Goal: Task Accomplishment & Management: Use online tool/utility

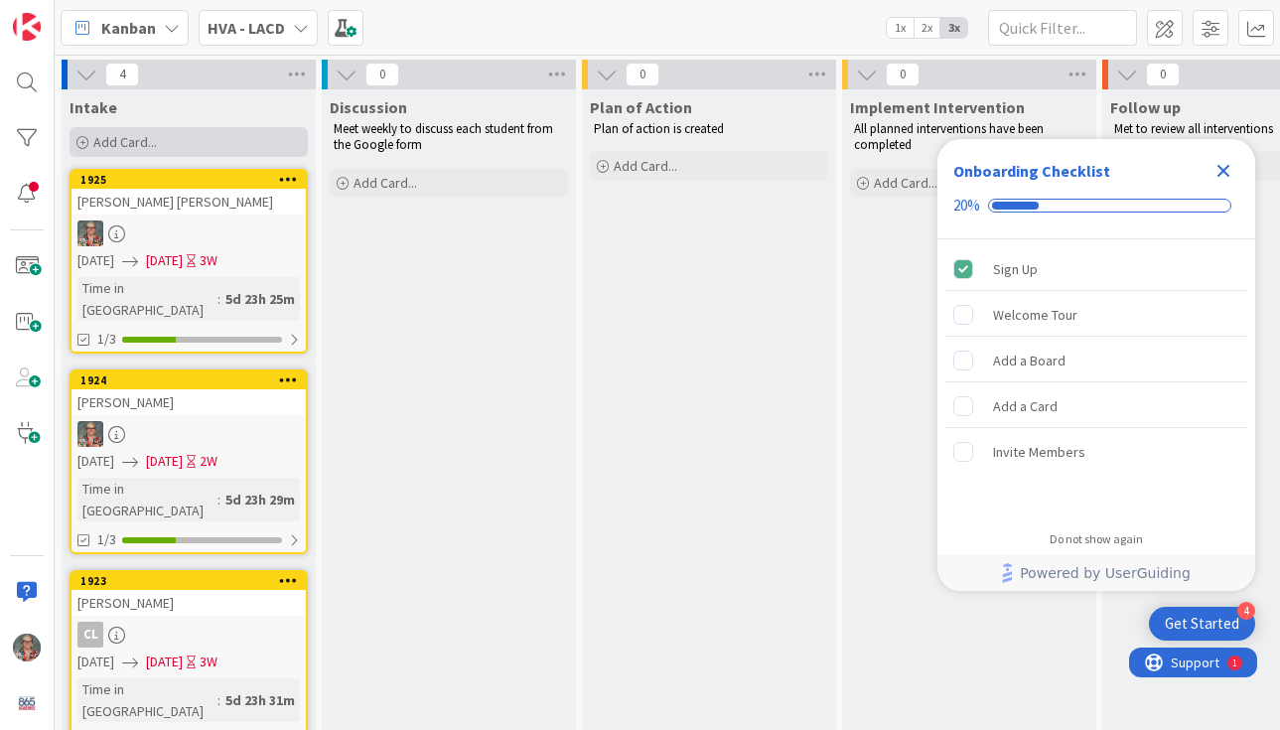
click at [127, 146] on span "Add Card..." at bounding box center [125, 142] width 64 height 18
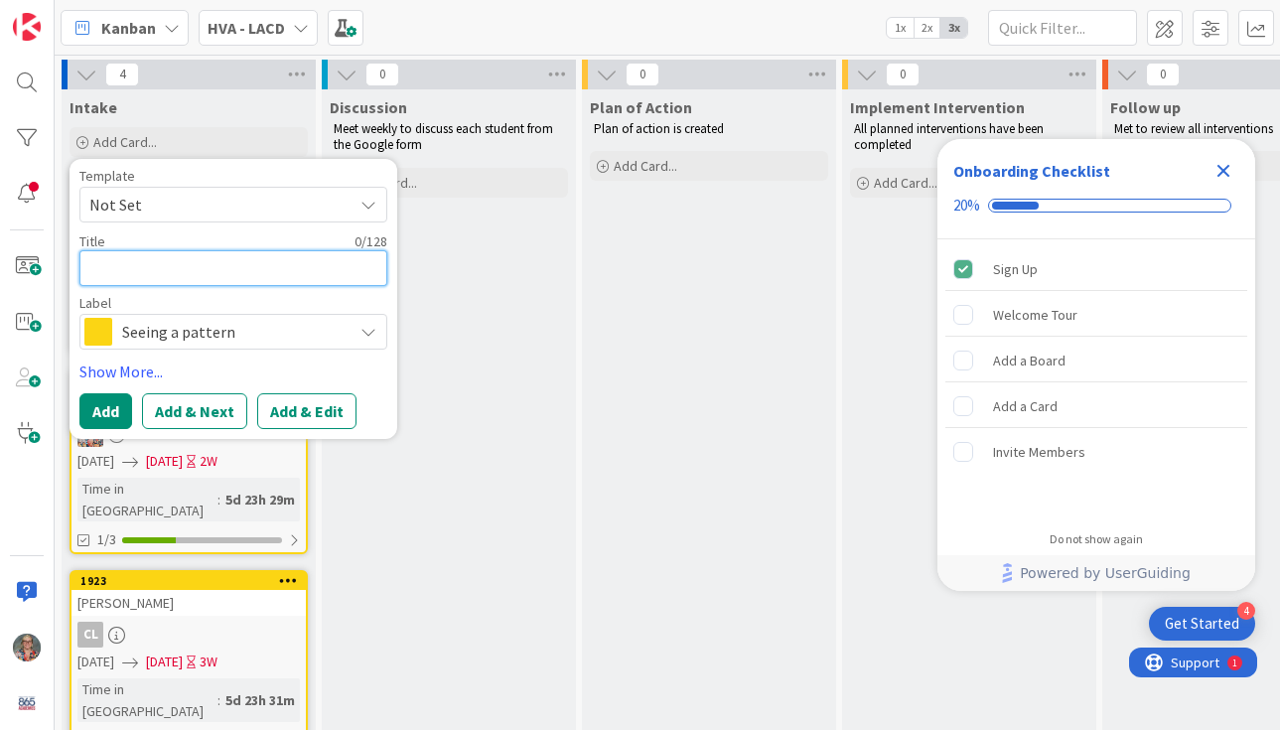
type textarea "x"
type textarea "S"
type textarea "x"
type textarea "So"
type textarea "x"
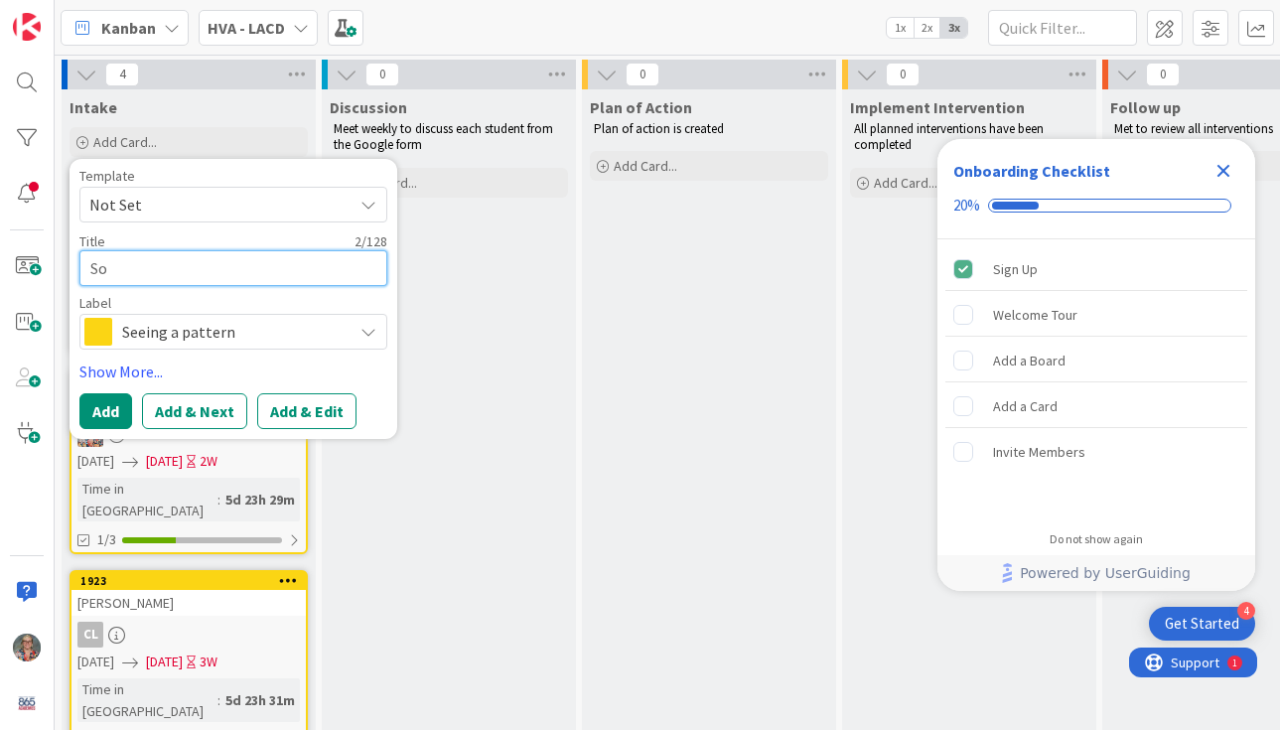
type textarea "Sop"
type textarea "x"
type textarea "Soph"
type textarea "x"
type textarea "Sophi"
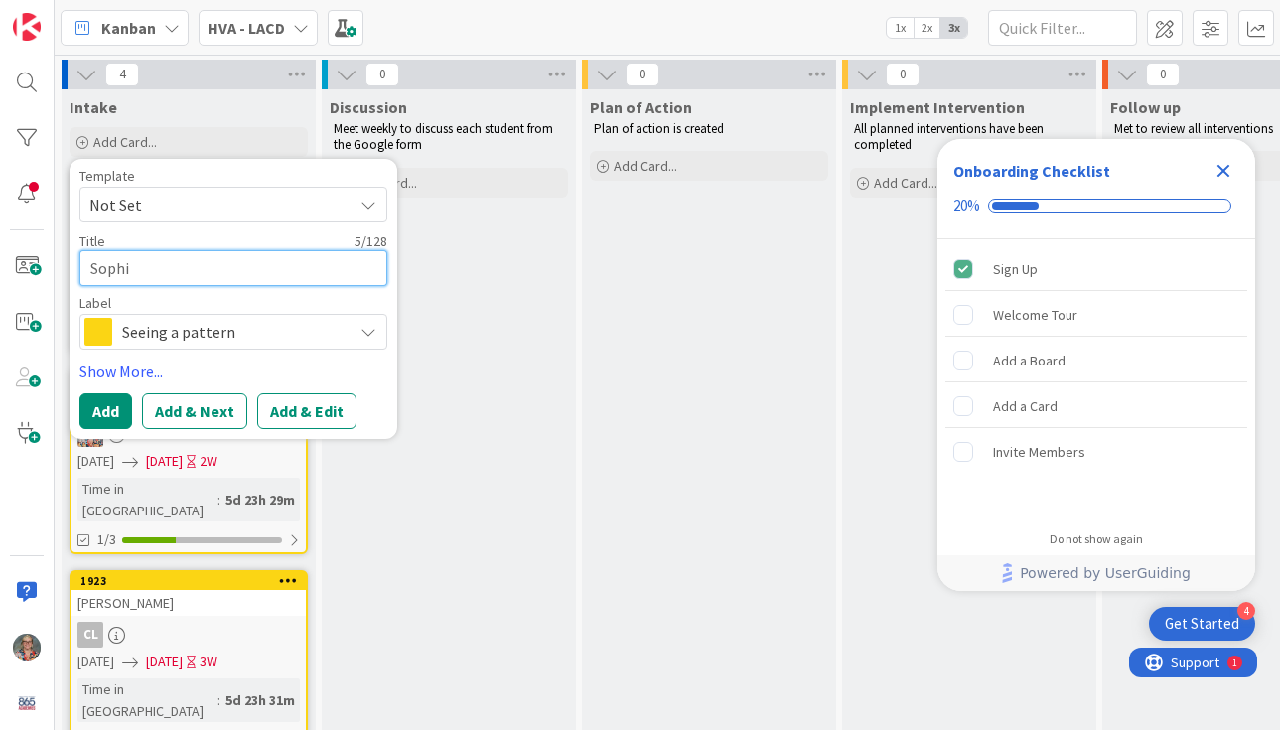
type textarea "x"
type textarea "[PERSON_NAME]"
type textarea "x"
type textarea "[PERSON_NAME]"
type textarea "x"
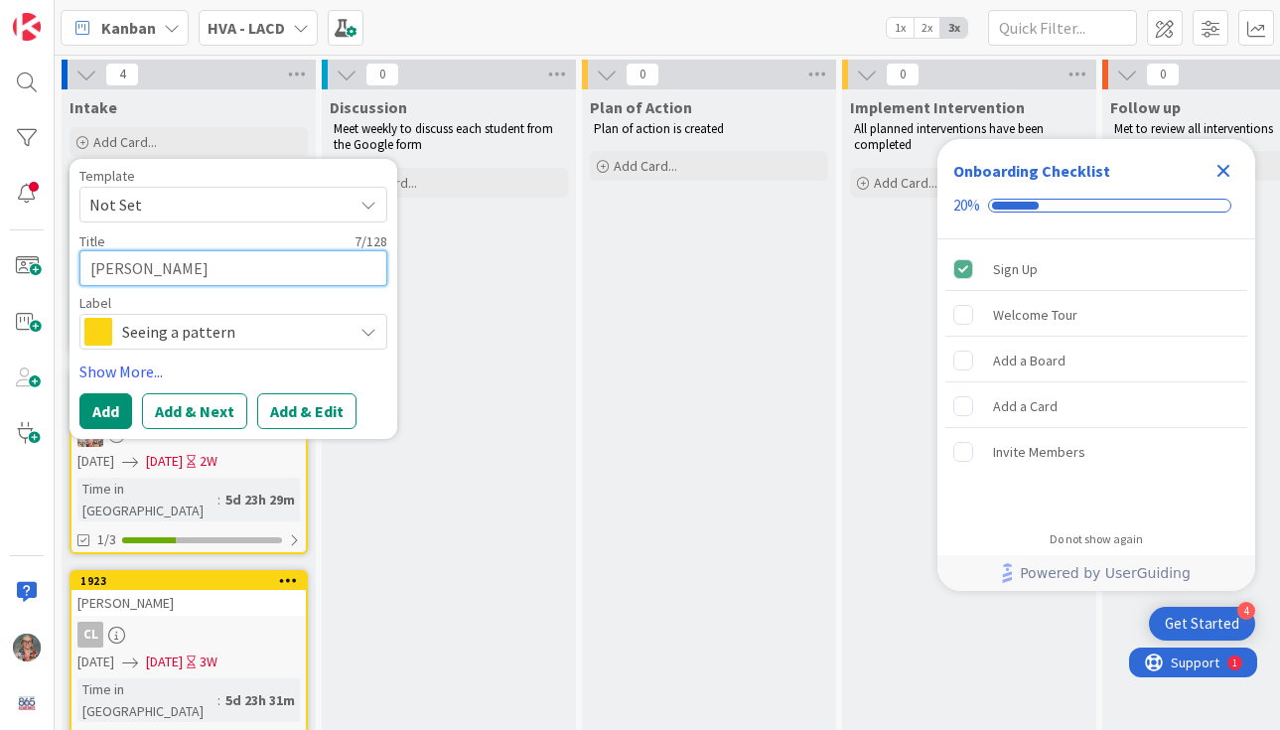
type textarea "[PERSON_NAME]"
type textarea "x"
type textarea "[PERSON_NAME]"
click at [106, 407] on button "Add" at bounding box center [105, 411] width 53 height 36
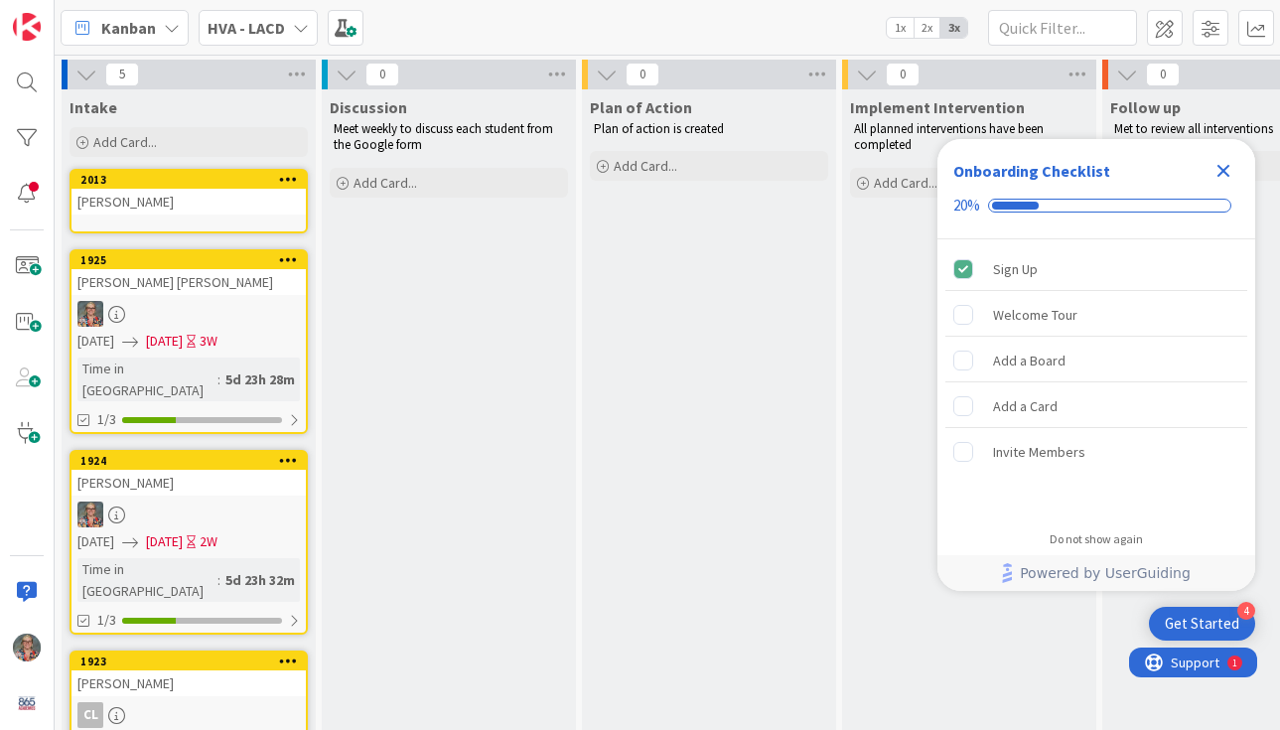
click at [195, 201] on div "[PERSON_NAME]" at bounding box center [188, 202] width 234 height 26
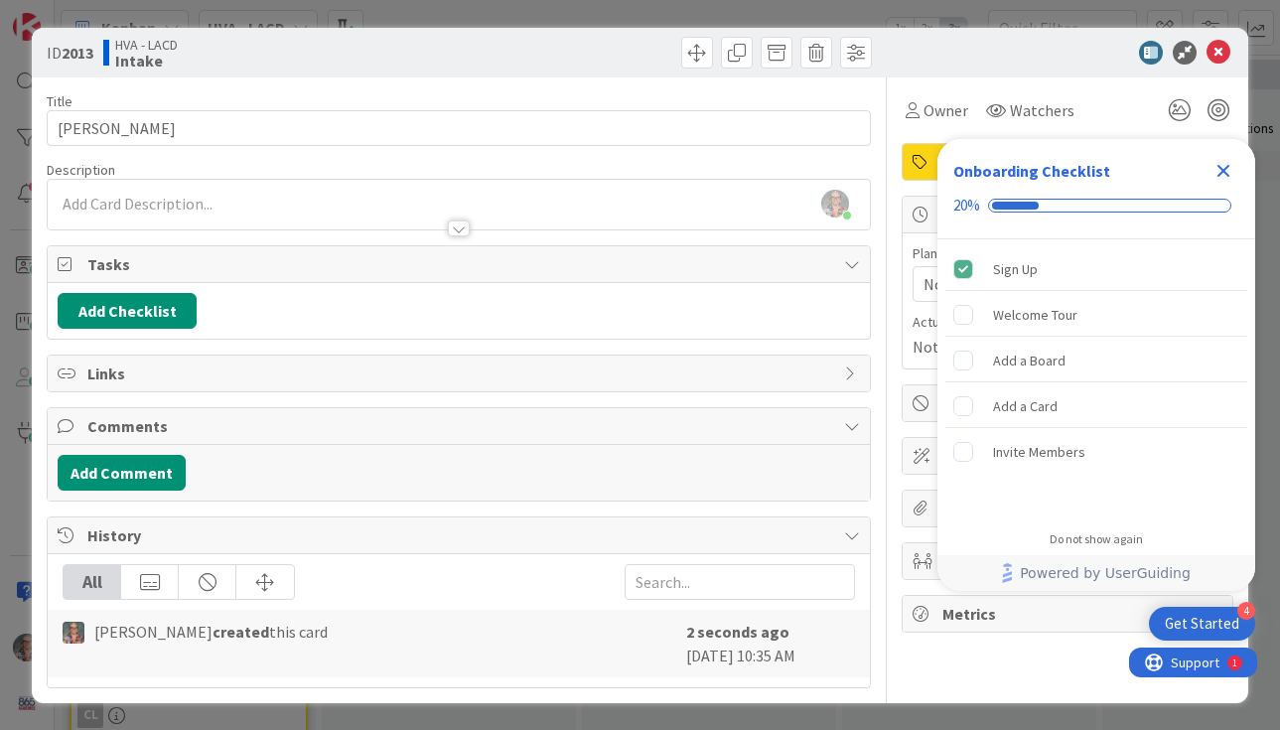
click at [1217, 168] on icon "Close Checklist" at bounding box center [1223, 171] width 24 height 24
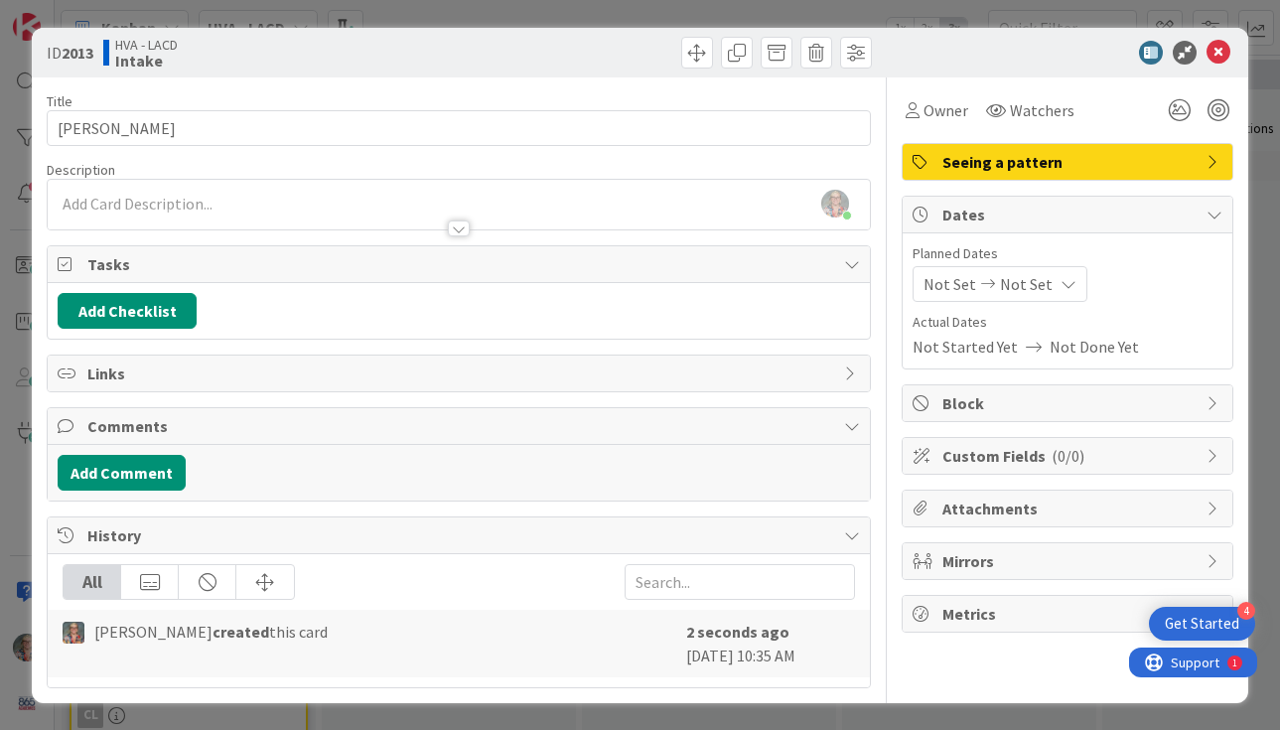
click at [167, 197] on div "[PERSON_NAME] just joined" at bounding box center [459, 205] width 822 height 50
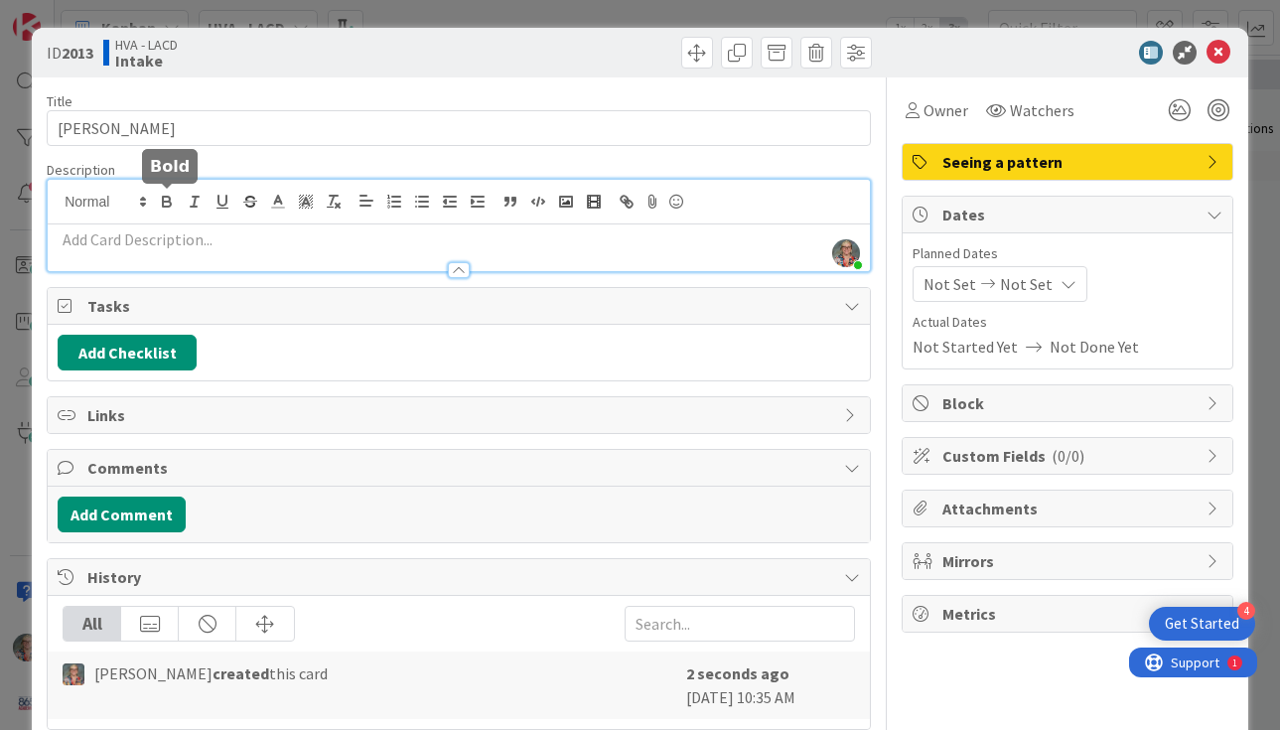
paste div
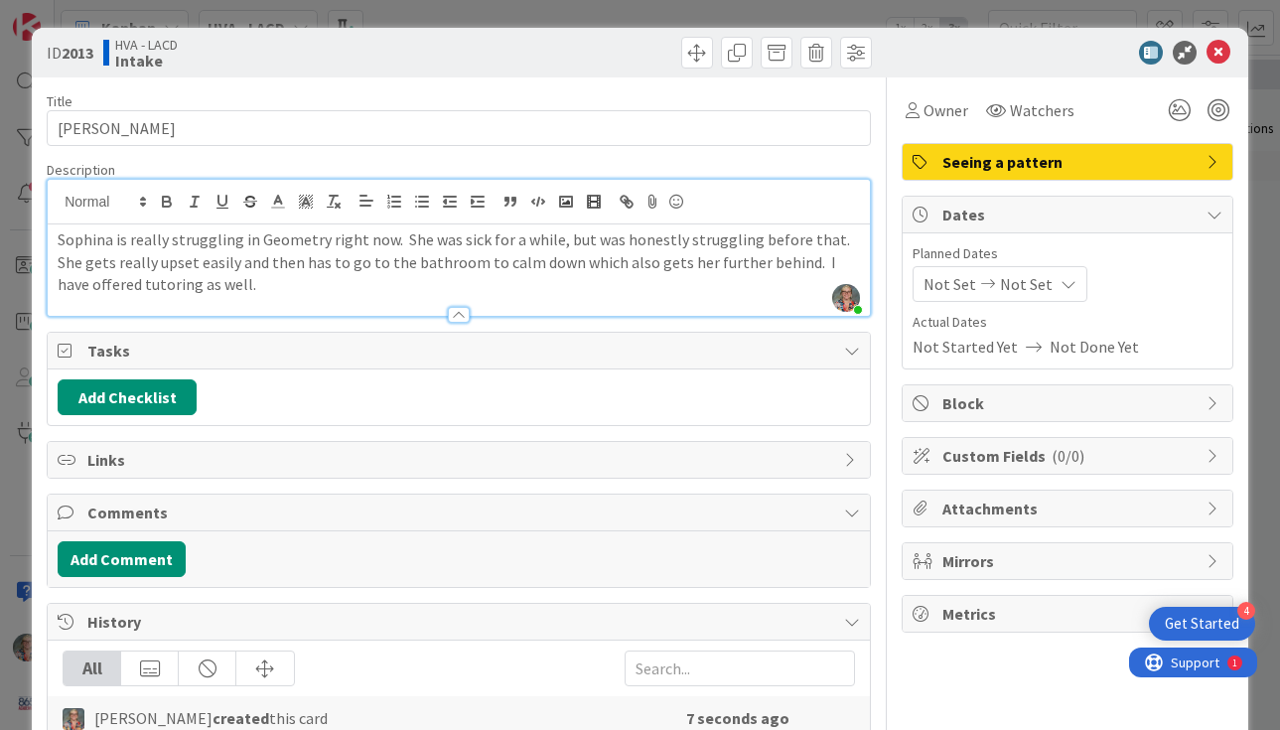
click at [60, 235] on p "Sophina is really struggling in Geometry right now. She was sick for a while, b…" at bounding box center [459, 262] width 802 height 68
click at [327, 283] on p "From [PERSON_NAME]: Sophina is really struggling in Geometry right now. She was…" at bounding box center [459, 262] width 802 height 68
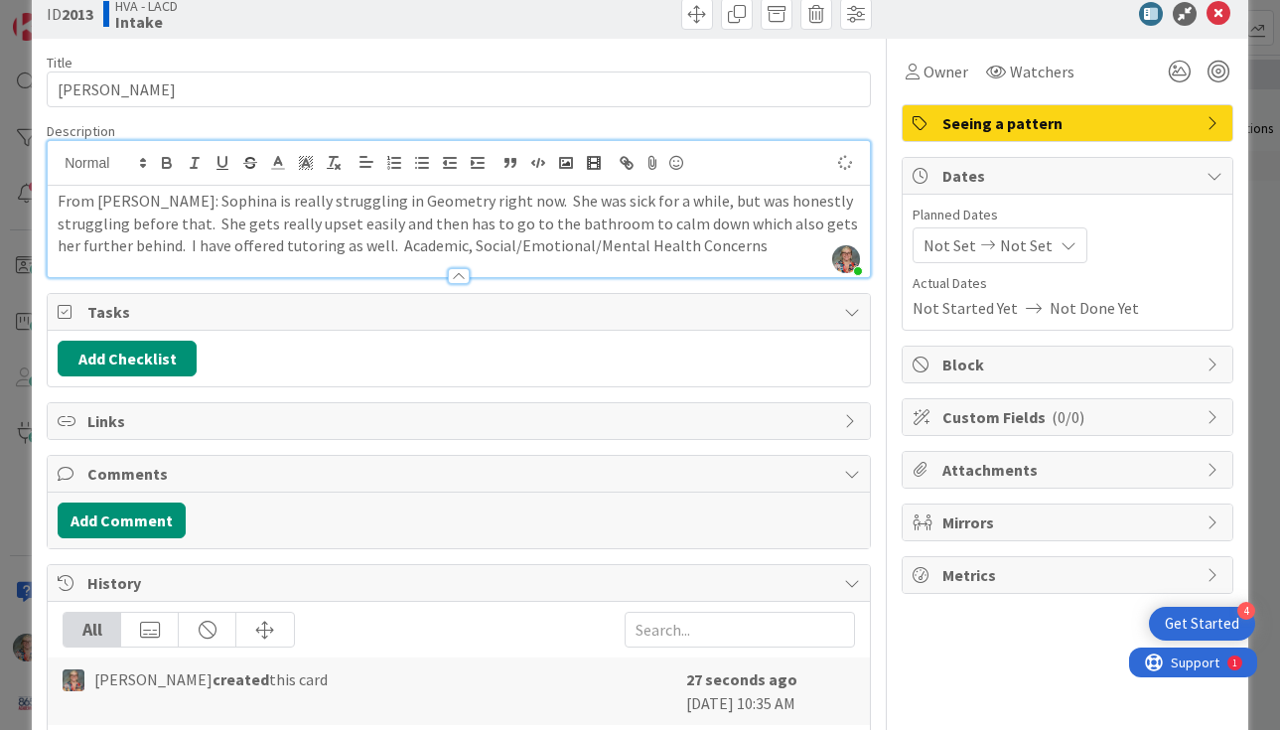
scroll to position [41, 0]
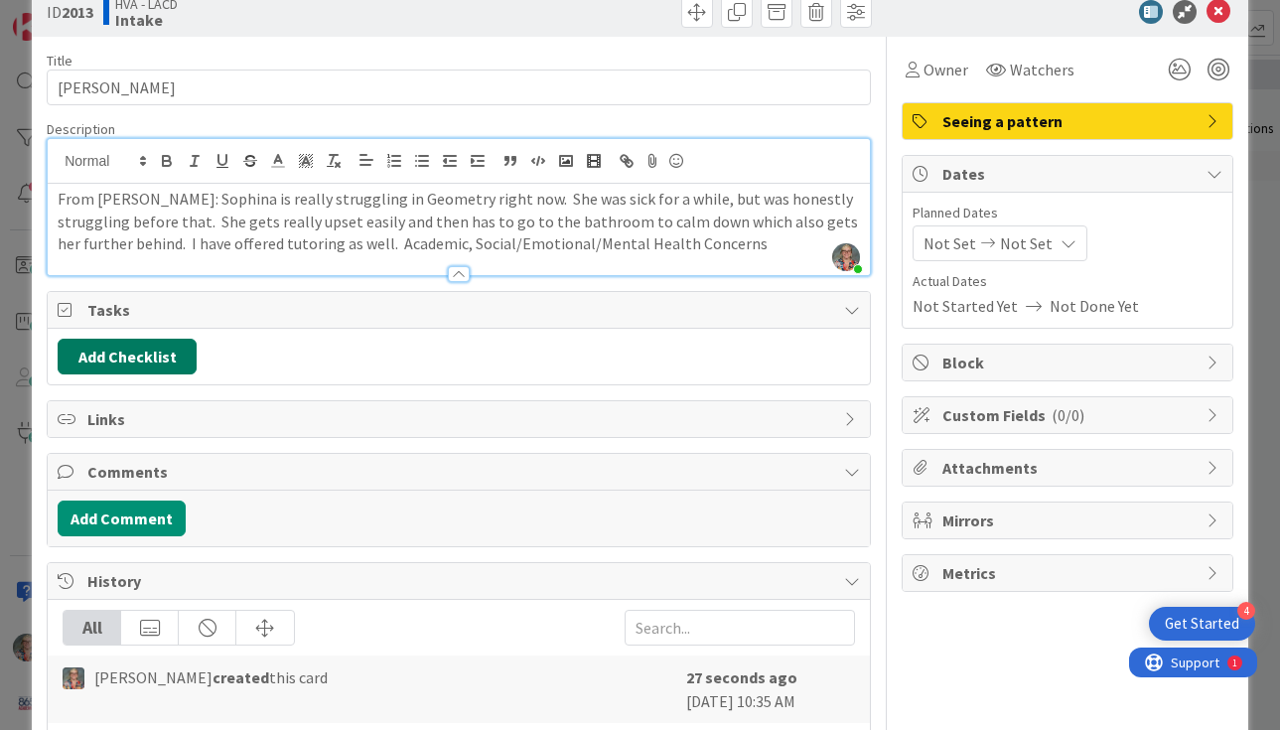
click at [122, 351] on button "Add Checklist" at bounding box center [127, 356] width 139 height 36
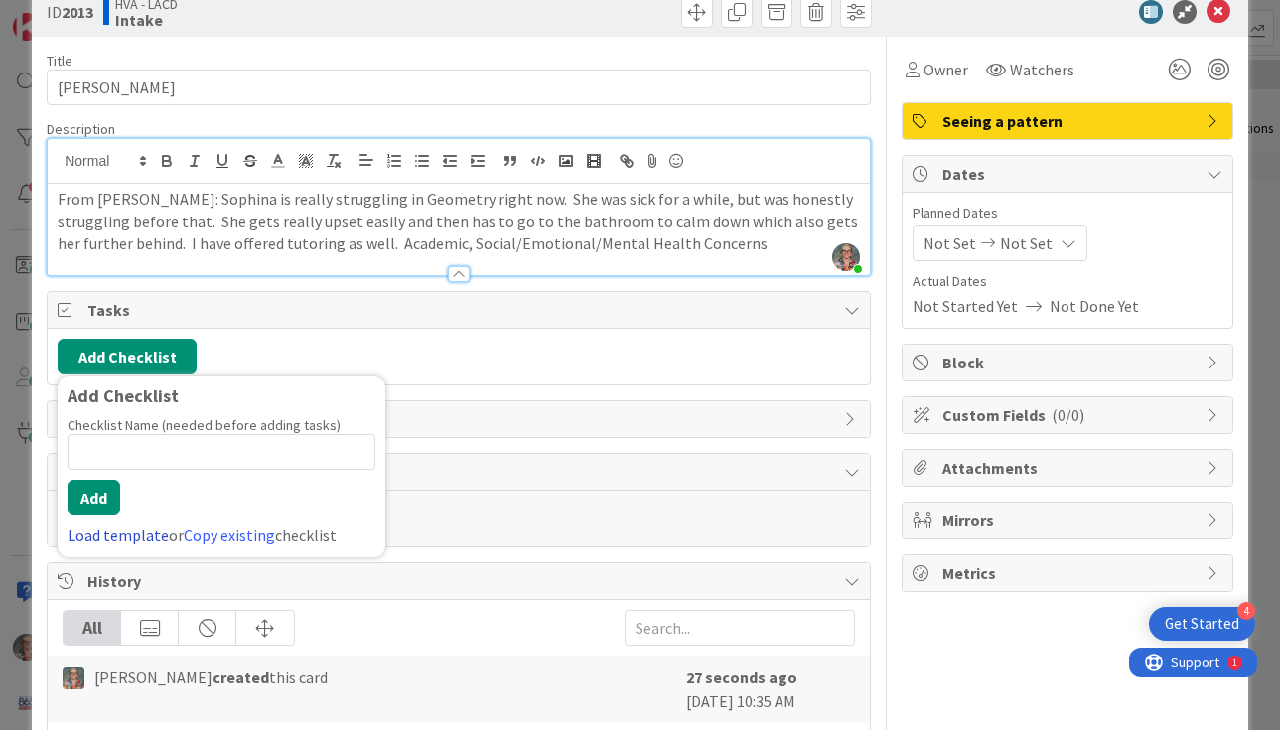
click at [120, 533] on link "Load template" at bounding box center [118, 535] width 101 height 20
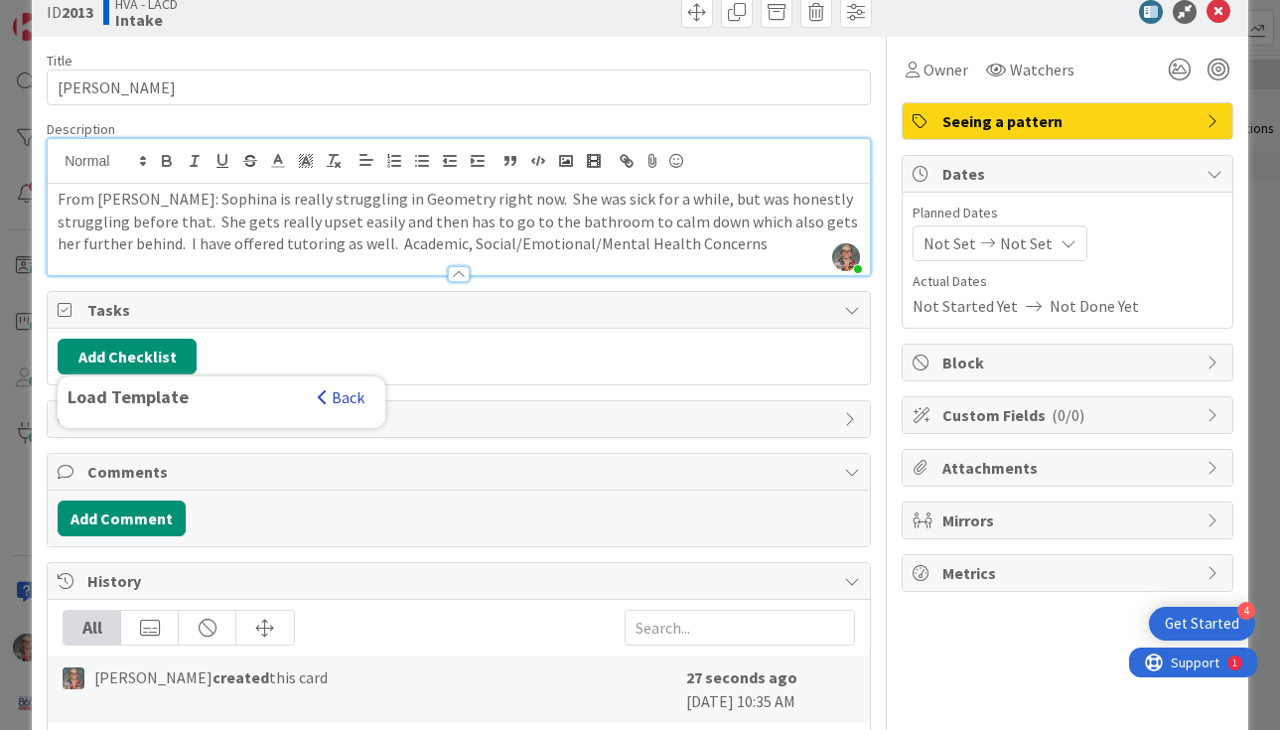
click at [355, 393] on button "Back" at bounding box center [341, 397] width 49 height 22
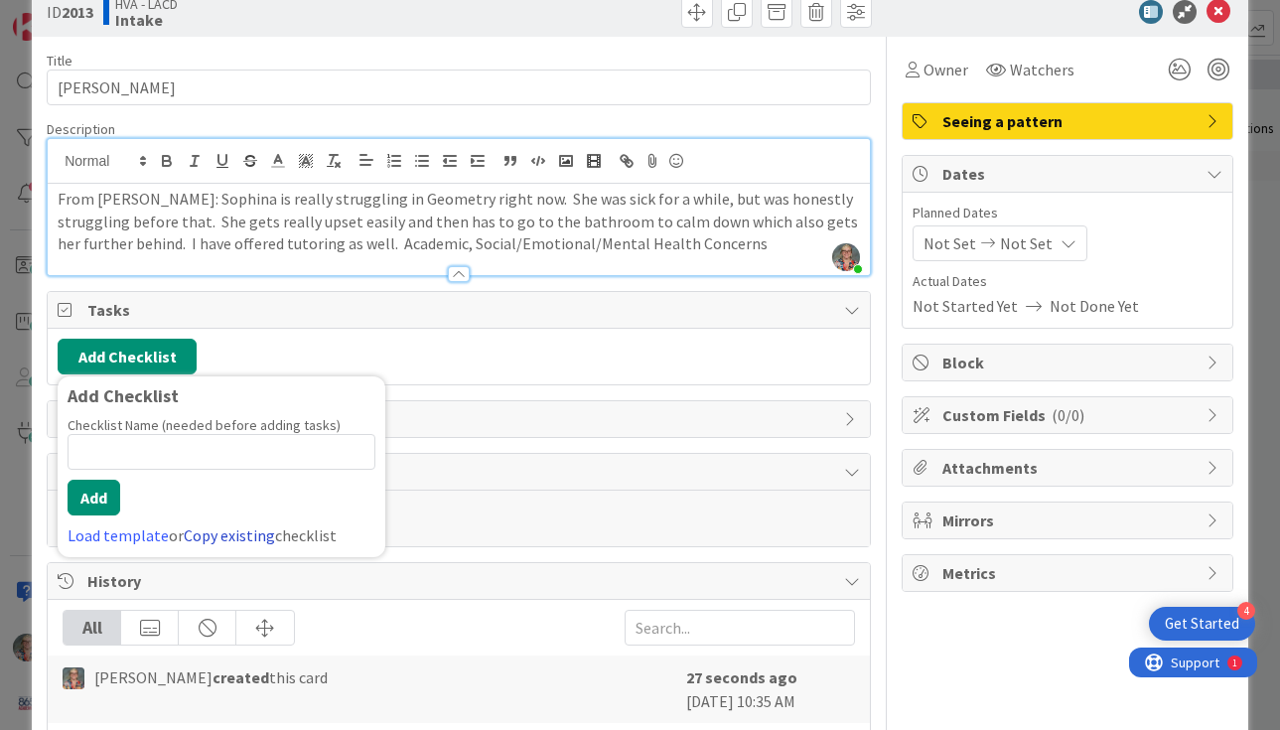
click at [230, 531] on link "Copy existing" at bounding box center [229, 535] width 91 height 20
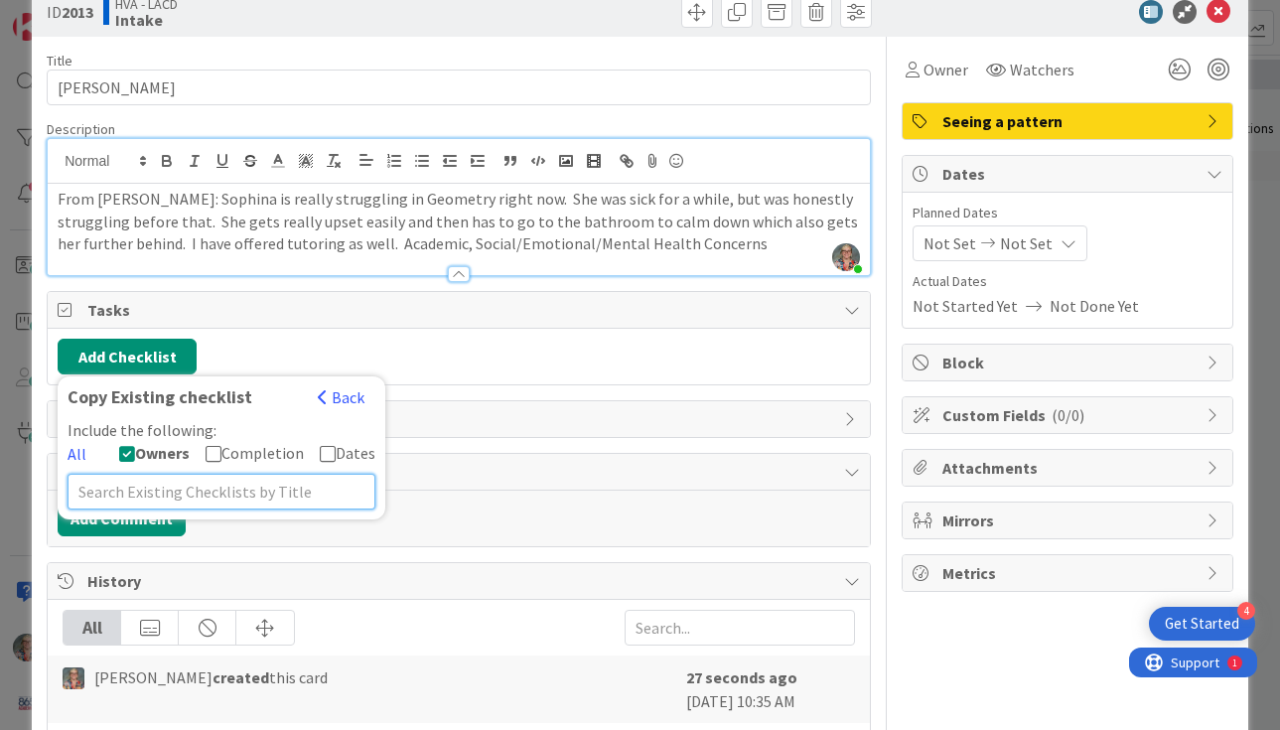
click at [166, 490] on input "text" at bounding box center [222, 492] width 308 height 36
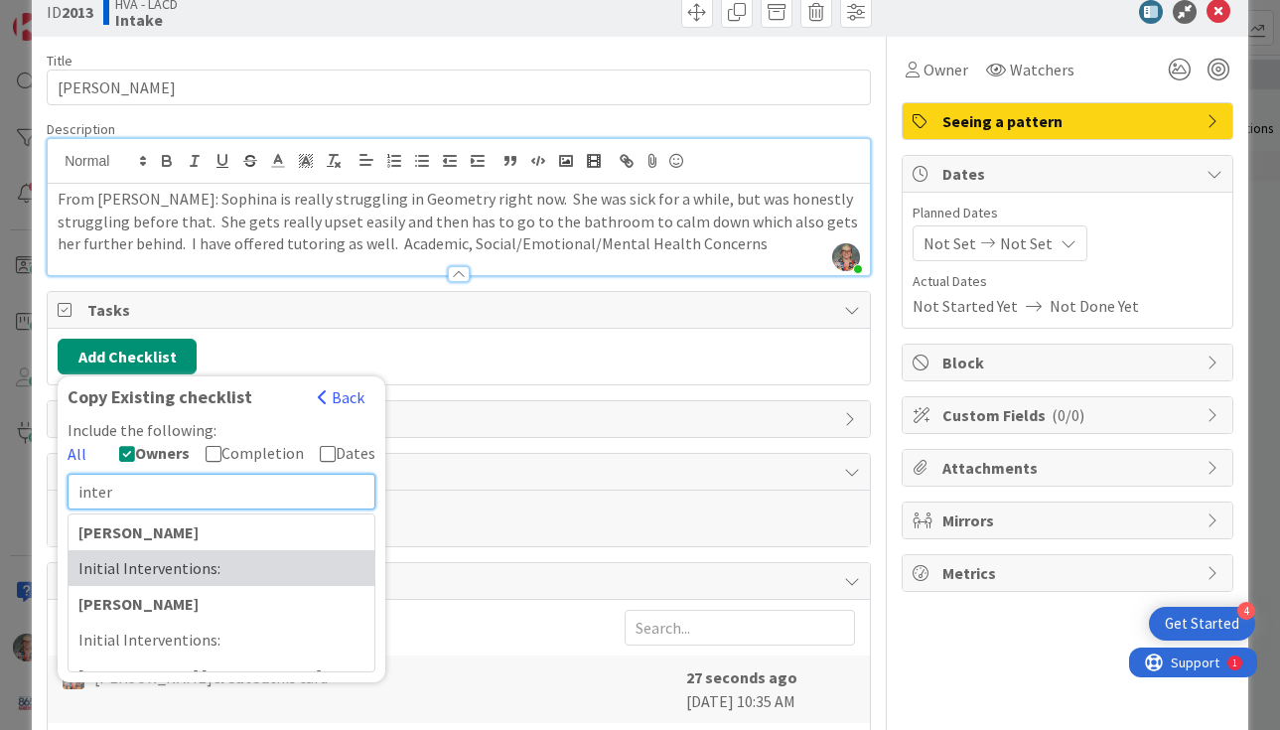
type input "inter"
click at [115, 569] on div "Initial Interventions:" at bounding box center [221, 568] width 306 height 36
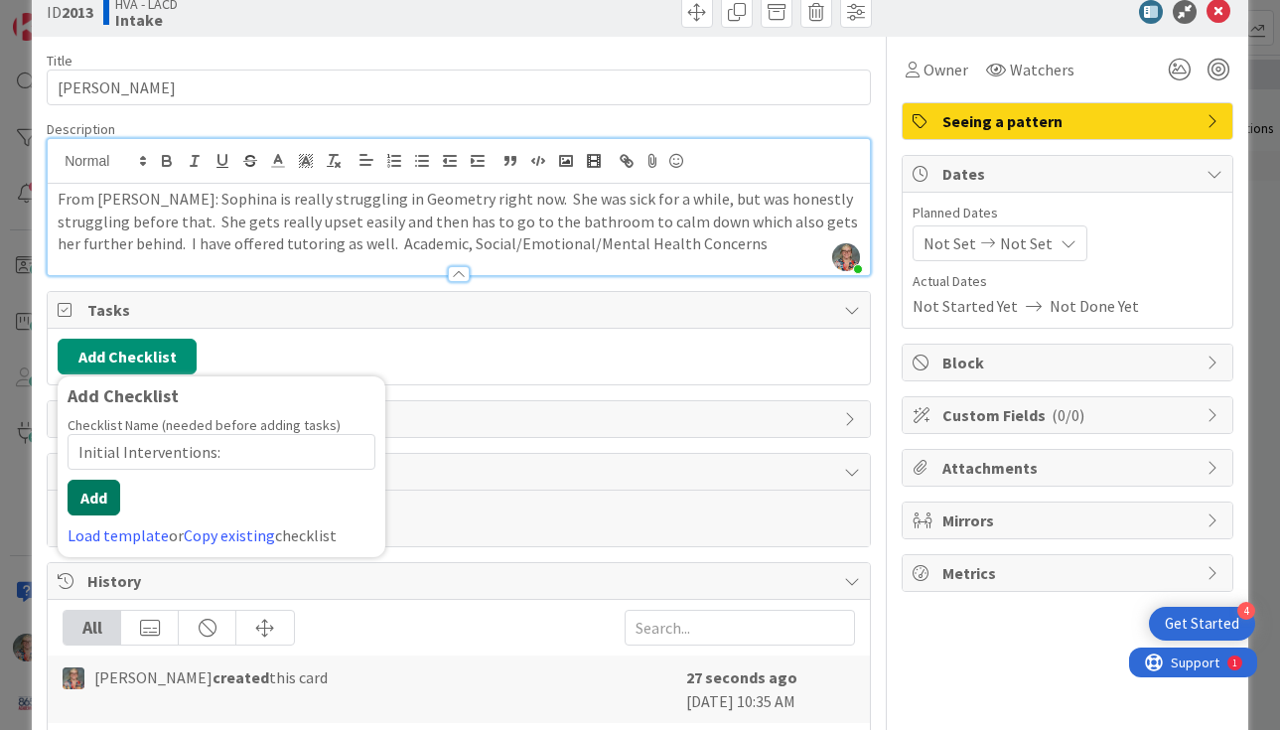
click at [104, 498] on button "Add" at bounding box center [94, 497] width 53 height 36
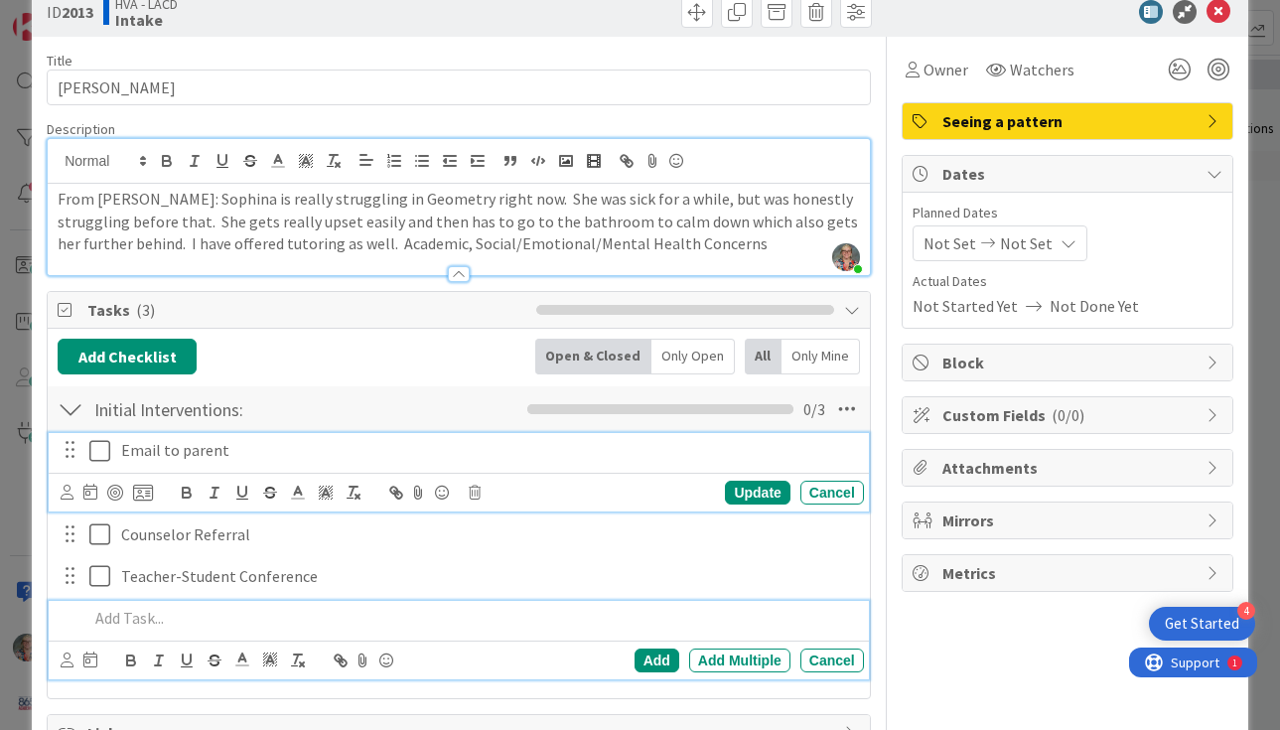
click at [95, 453] on div "Email to parent Update Cancel" at bounding box center [459, 472] width 820 height 78
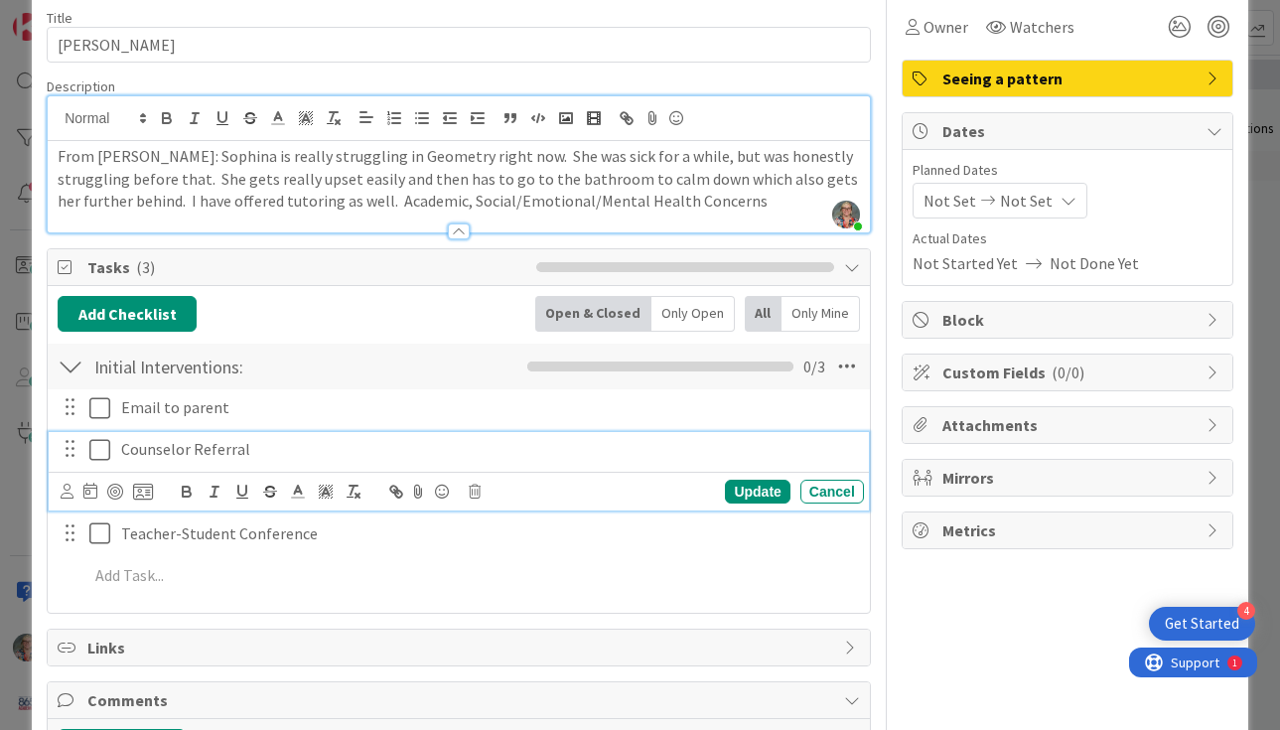
click at [96, 490] on div "Counselor Referral Update Cancel" at bounding box center [459, 471] width 820 height 78
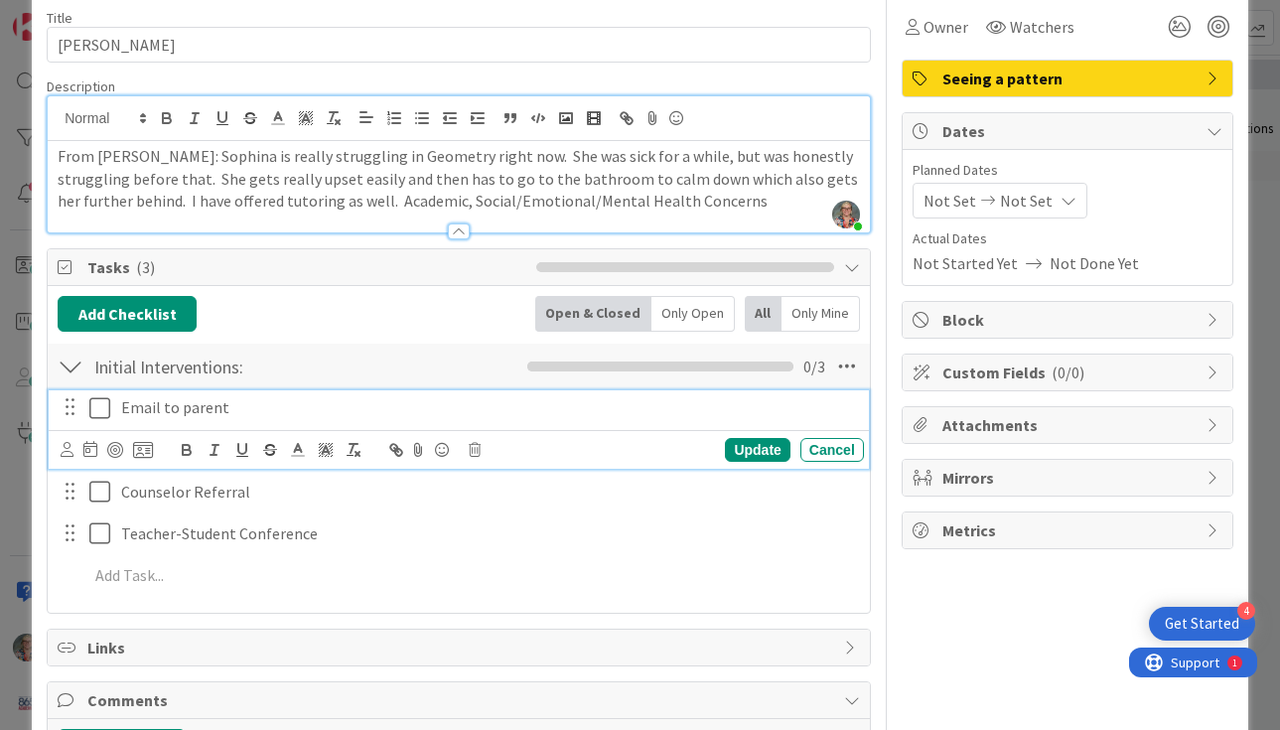
click at [100, 404] on icon at bounding box center [99, 408] width 21 height 24
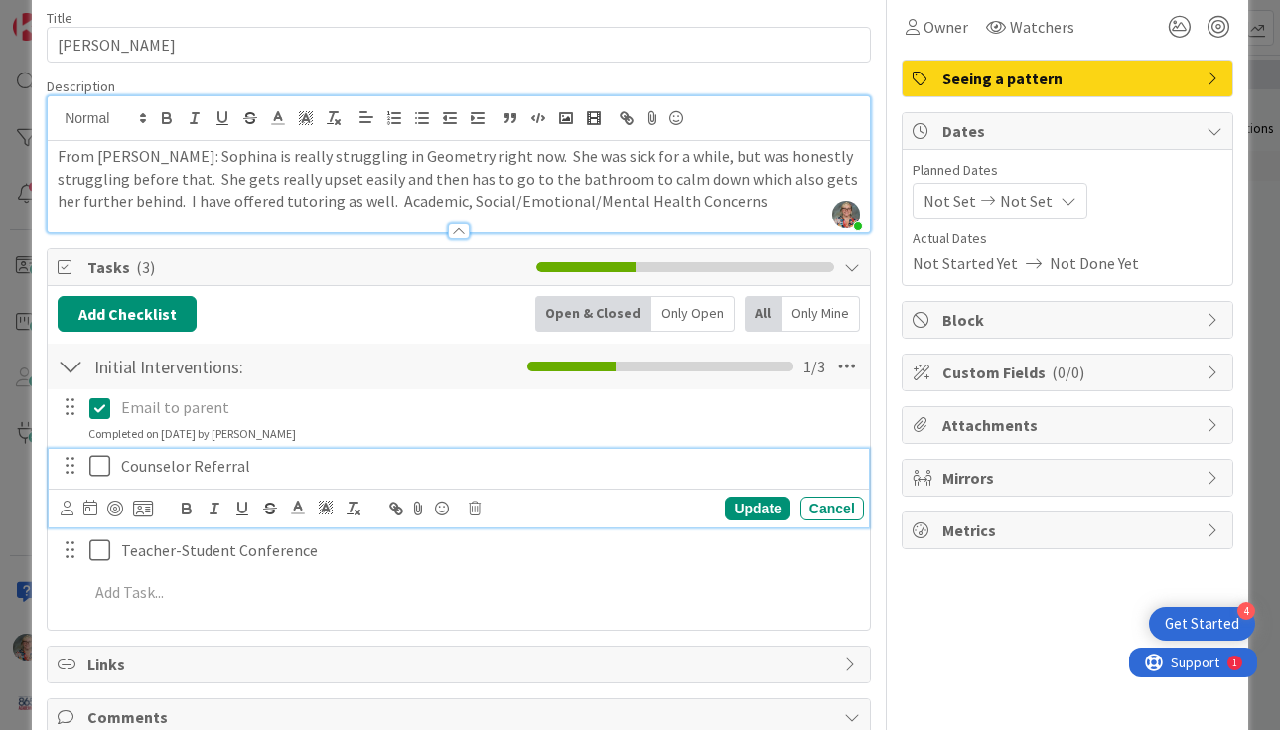
click at [97, 468] on icon at bounding box center [99, 466] width 21 height 24
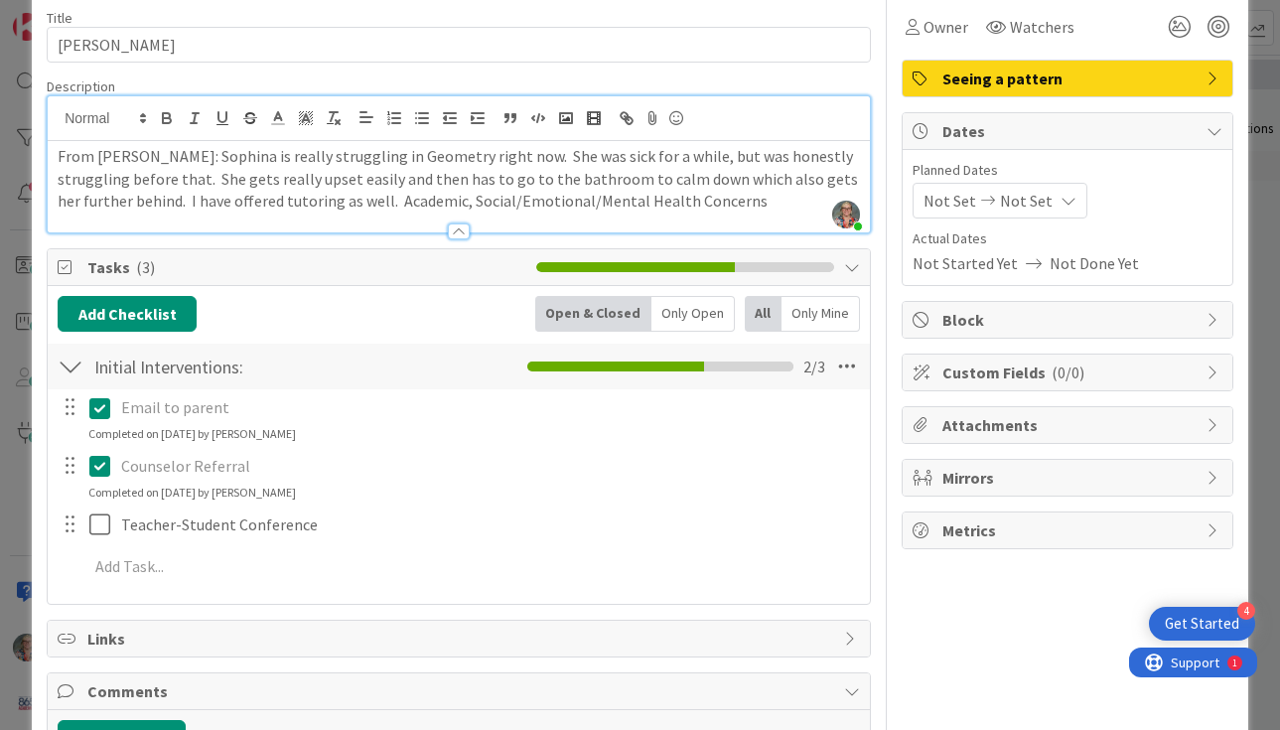
scroll to position [80, 0]
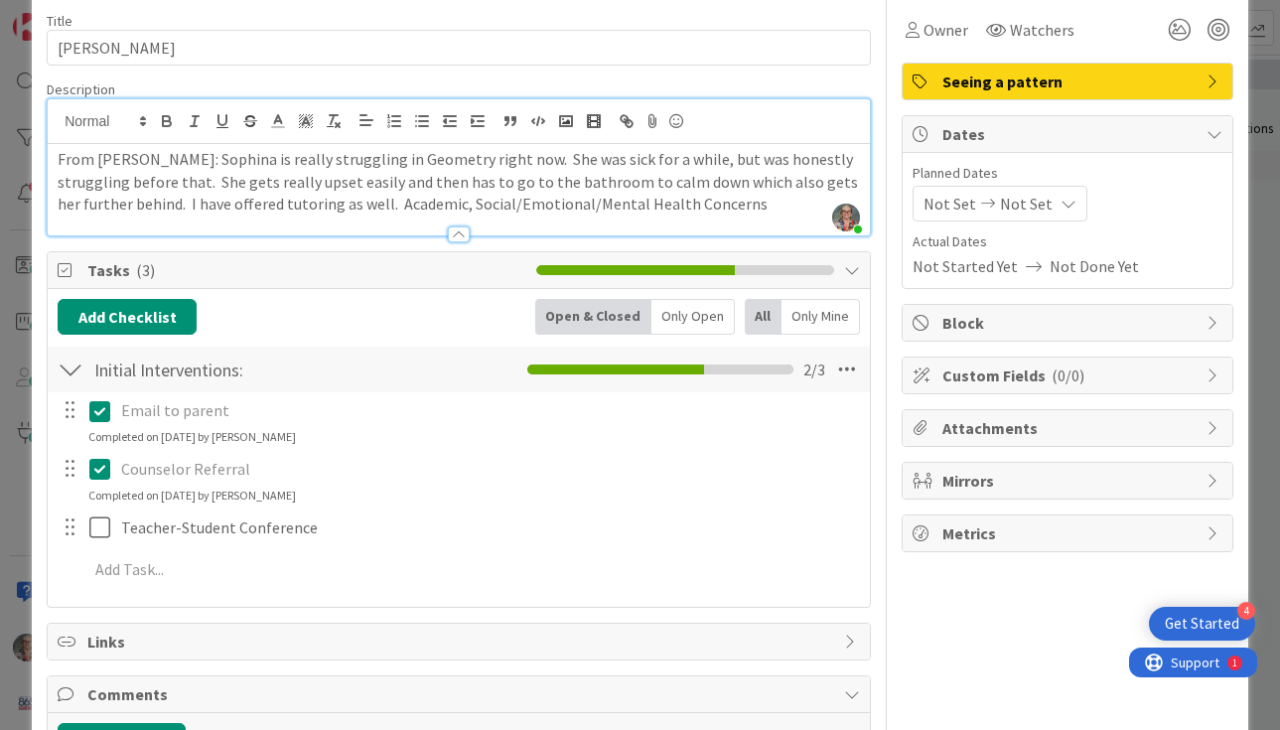
click at [957, 201] on span "Not Set" at bounding box center [949, 204] width 53 height 24
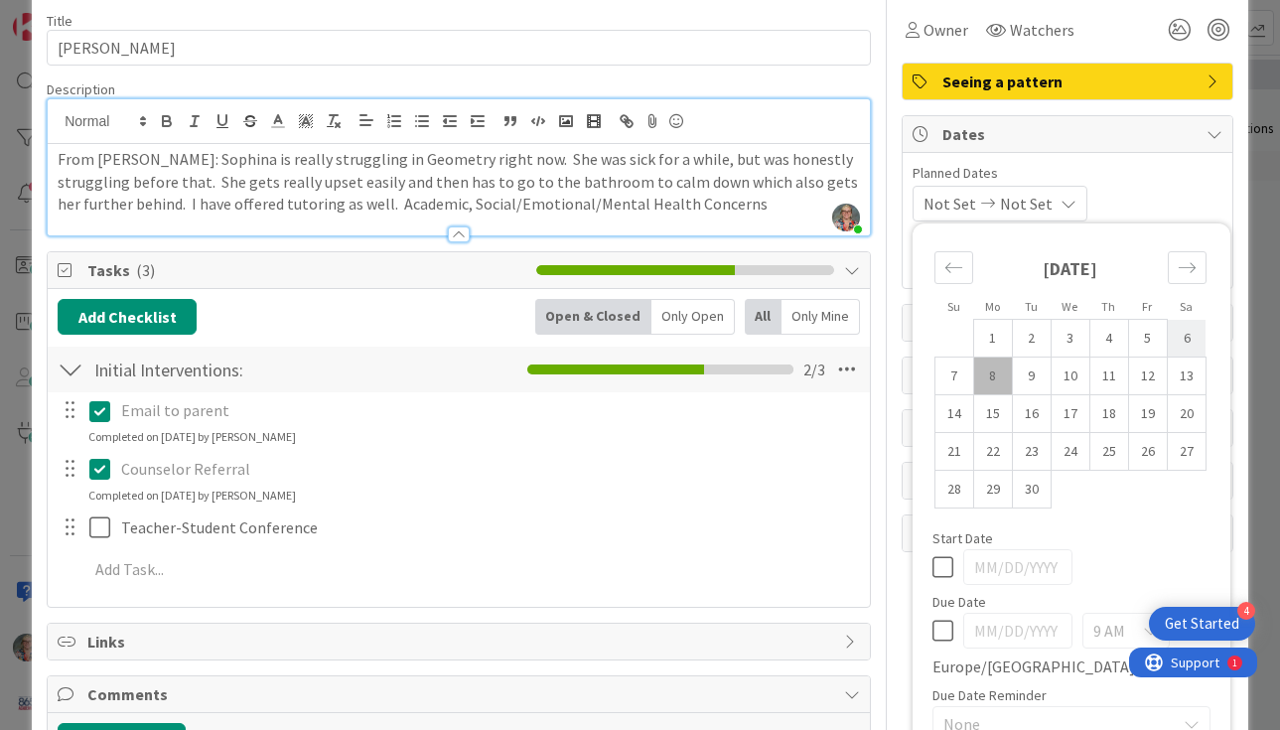
click at [1171, 343] on td "6" at bounding box center [1185, 339] width 39 height 38
type input "[DATE]"
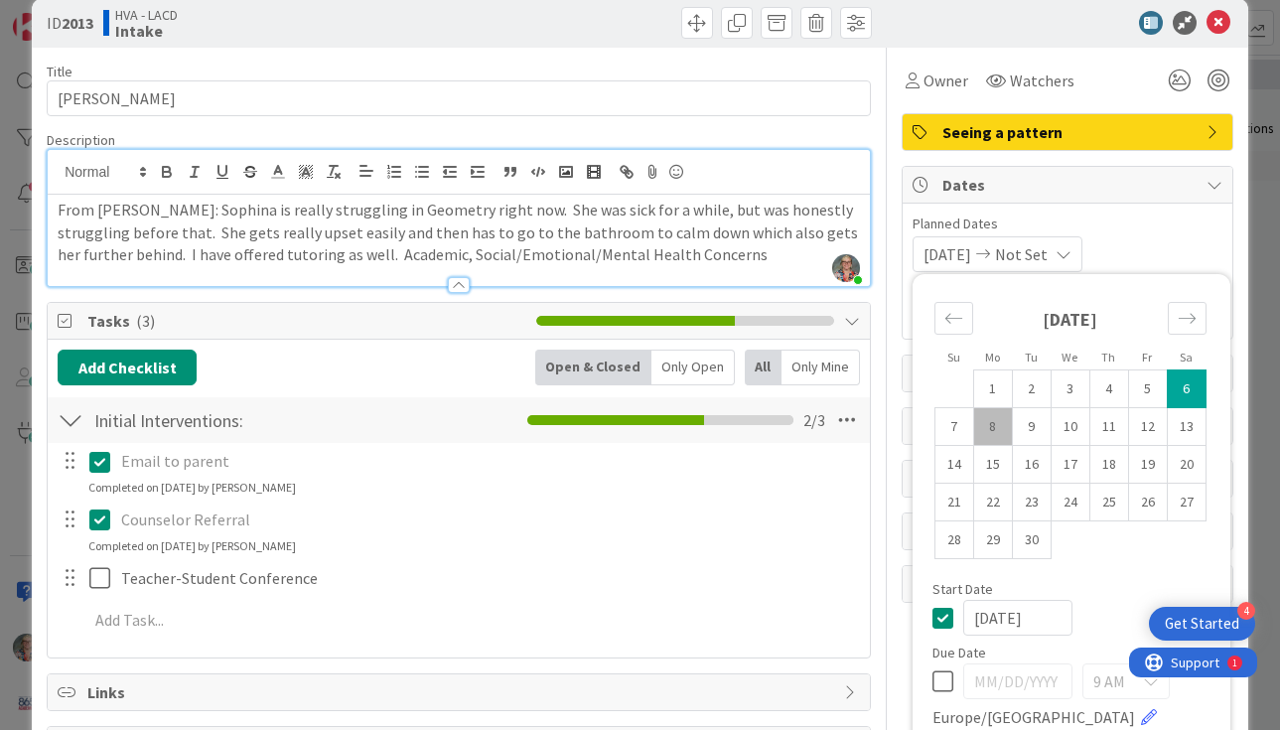
scroll to position [0, 0]
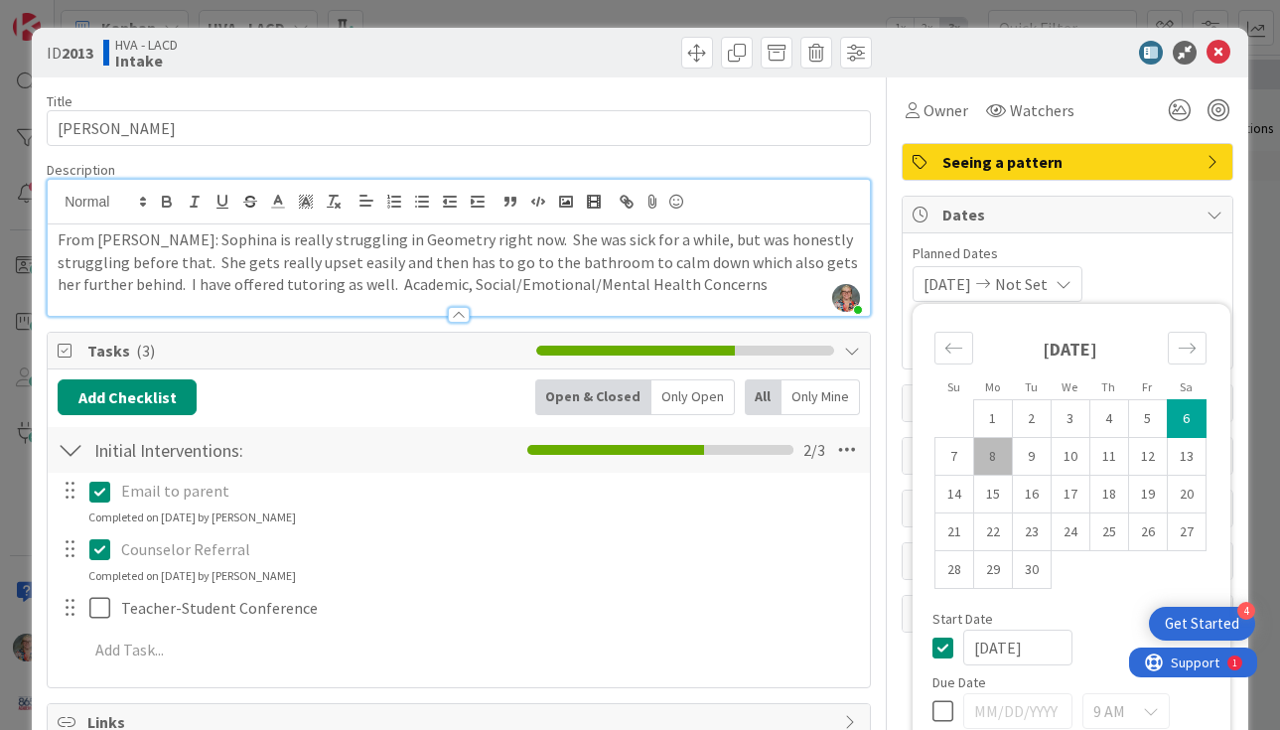
click at [1138, 260] on span "Planned Dates" at bounding box center [1067, 253] width 310 height 21
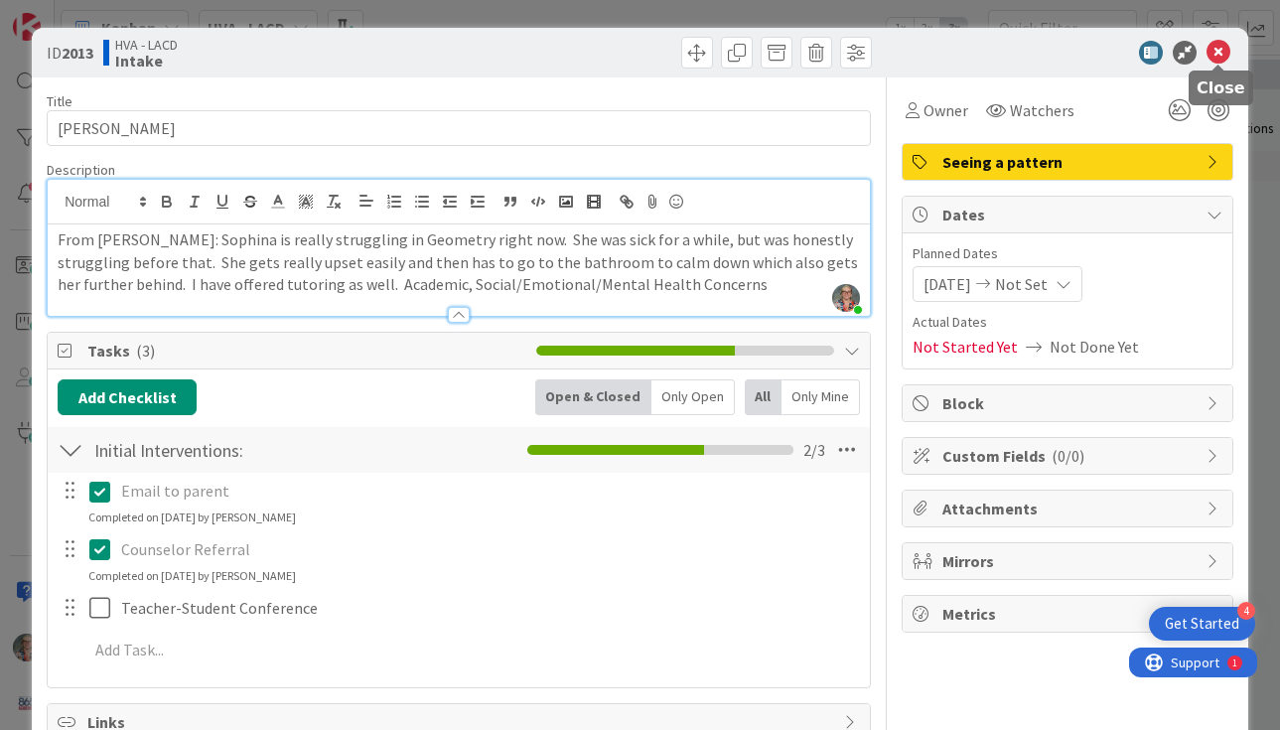
click at [1219, 62] on icon at bounding box center [1218, 53] width 24 height 24
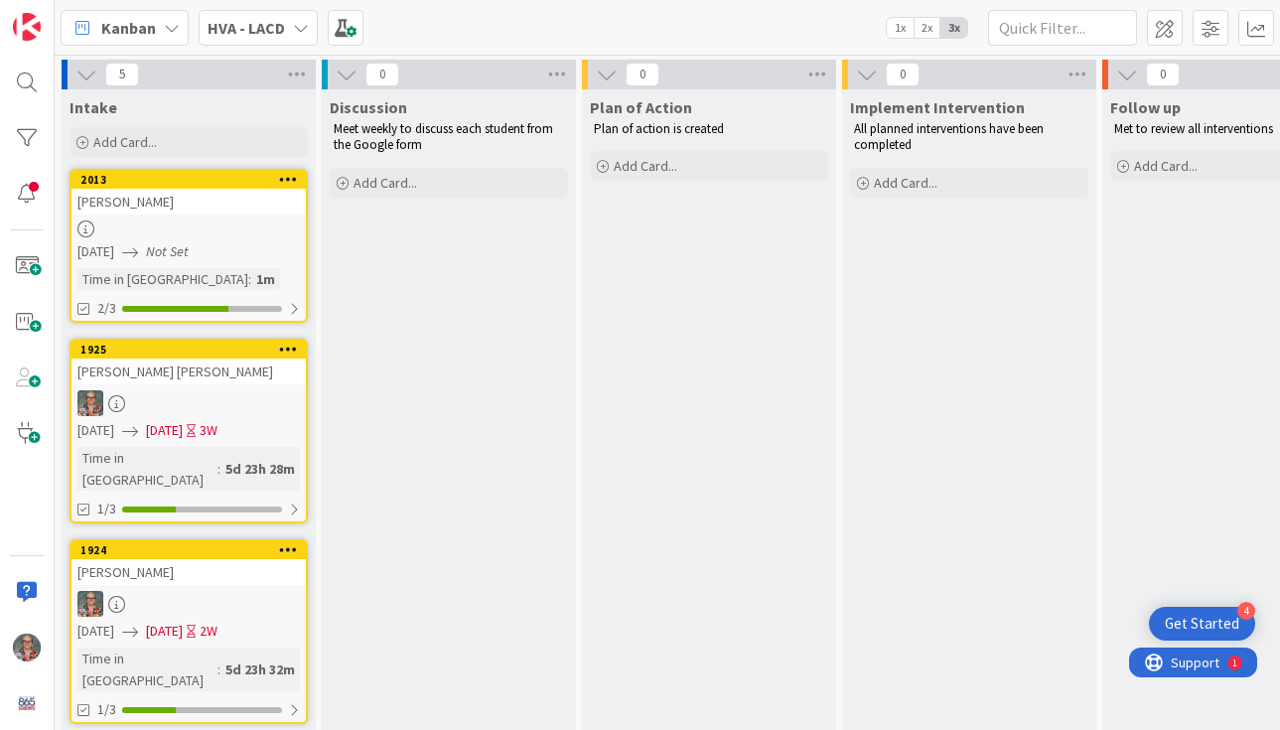
click at [183, 435] on span "[DATE]" at bounding box center [164, 430] width 37 height 21
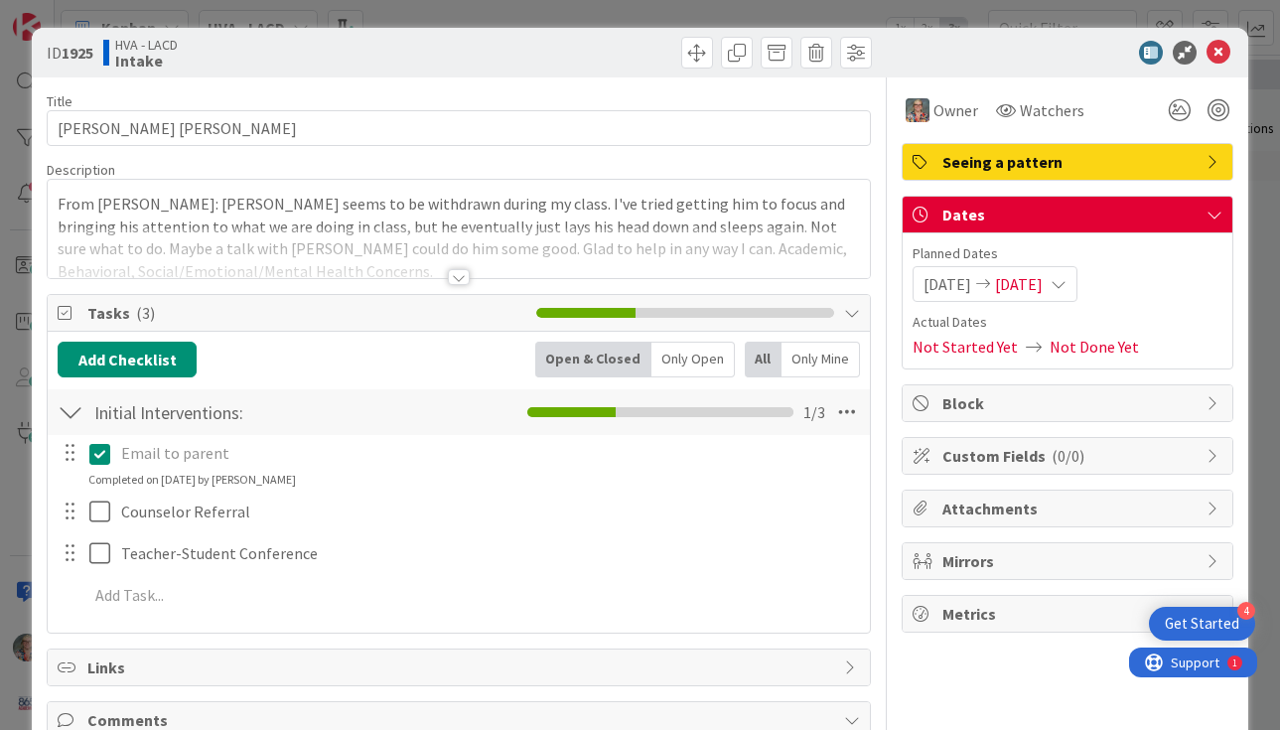
click at [1042, 290] on span "[DATE]" at bounding box center [1019, 284] width 48 height 24
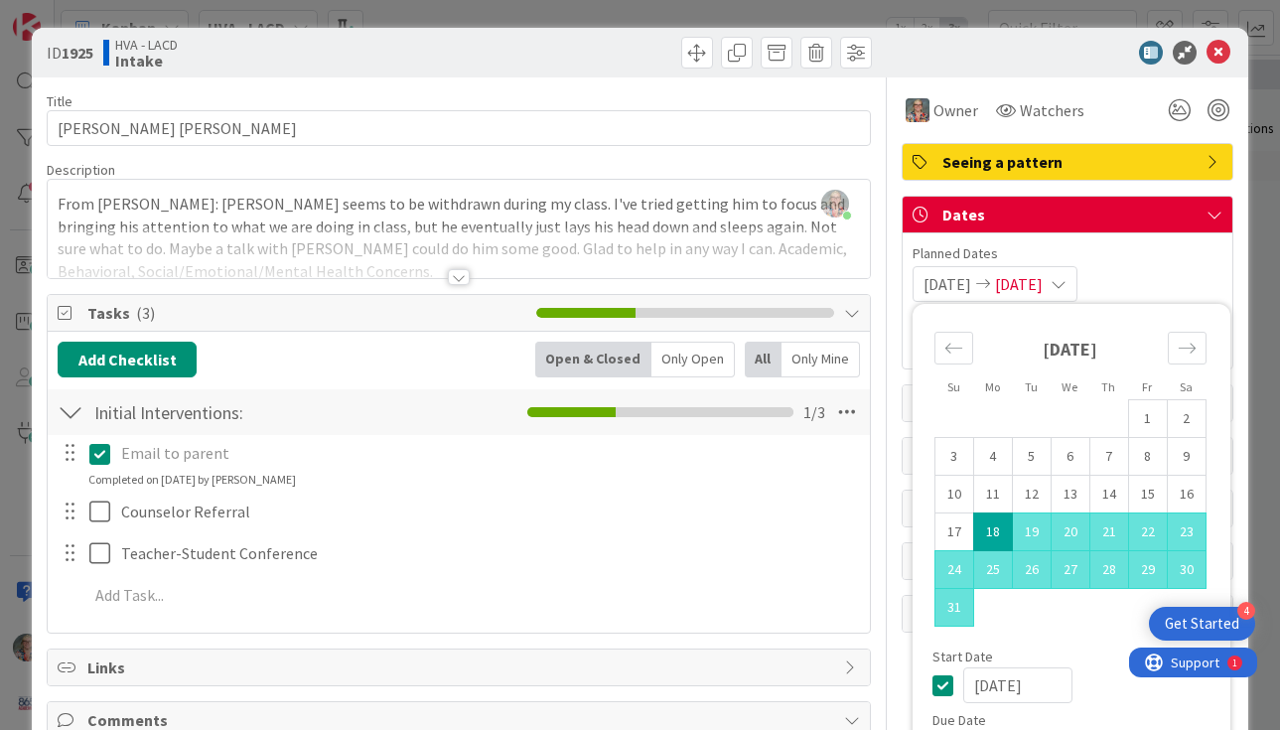
scroll to position [291, 0]
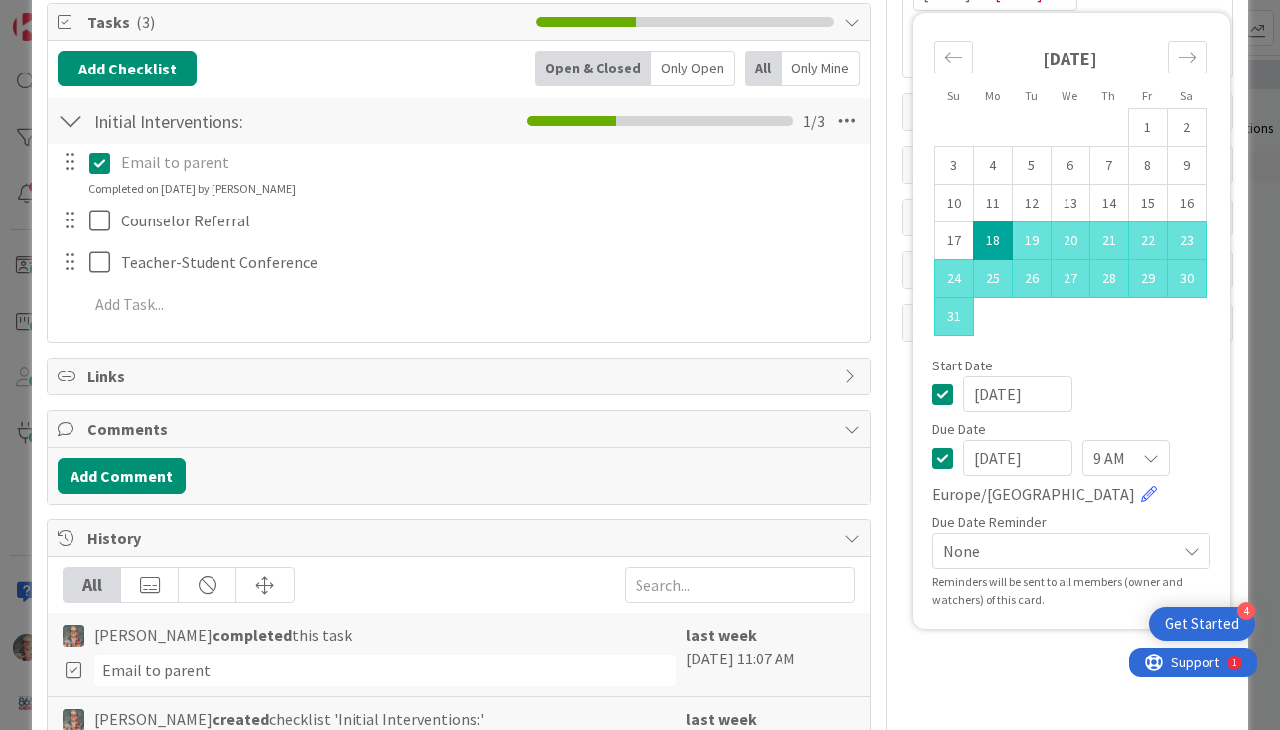
click at [942, 467] on icon at bounding box center [942, 458] width 21 height 24
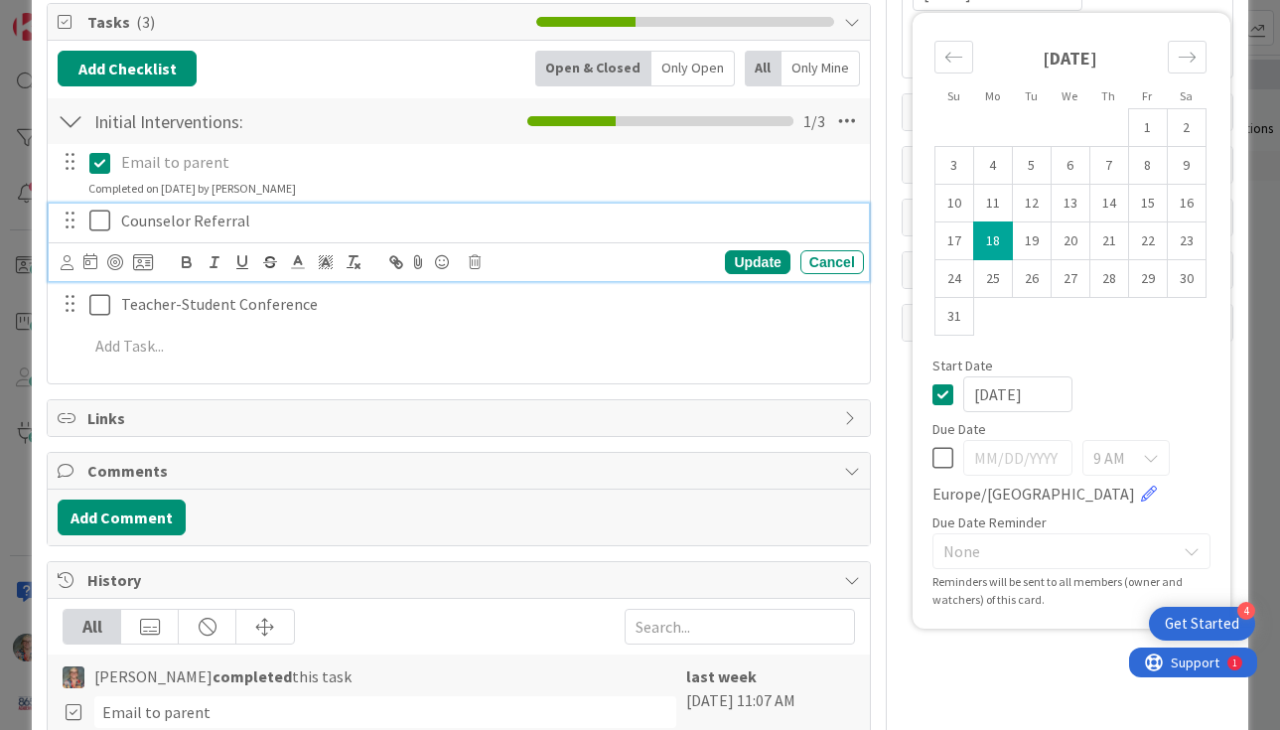
click at [772, 234] on div "Counselor Referral" at bounding box center [488, 220] width 750 height 35
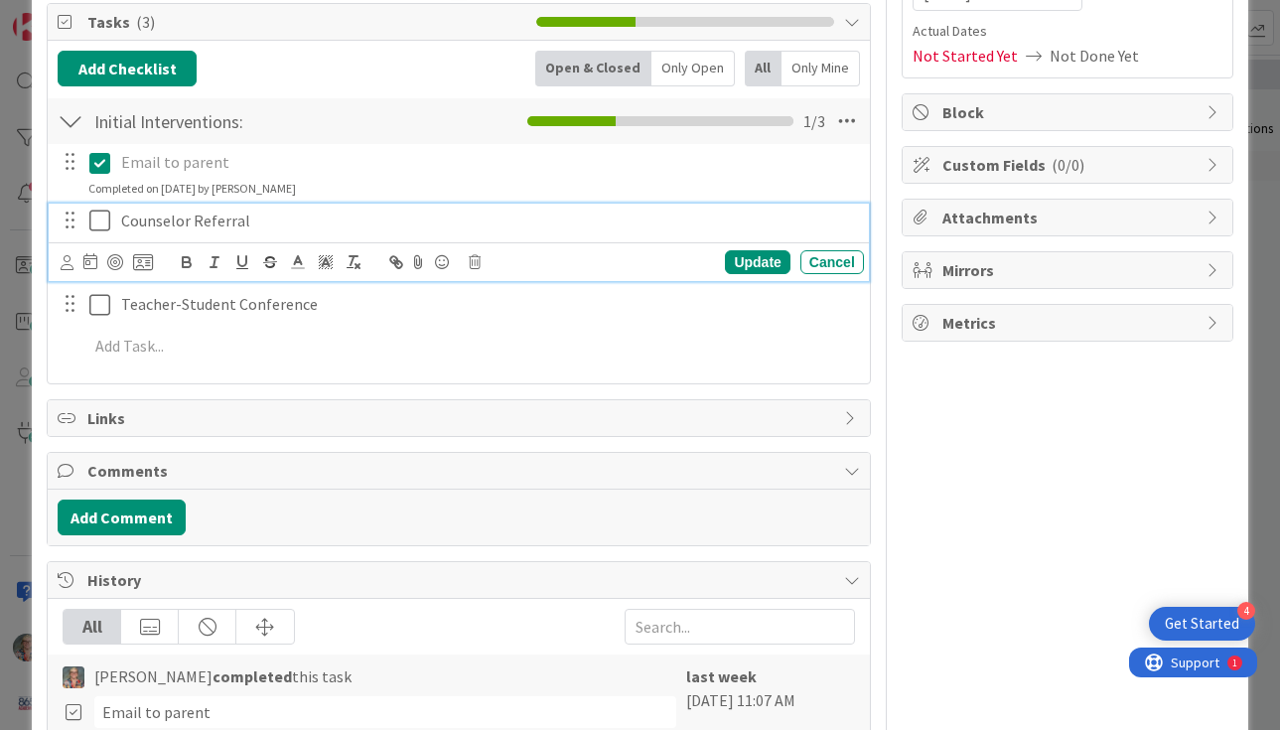
scroll to position [0, 0]
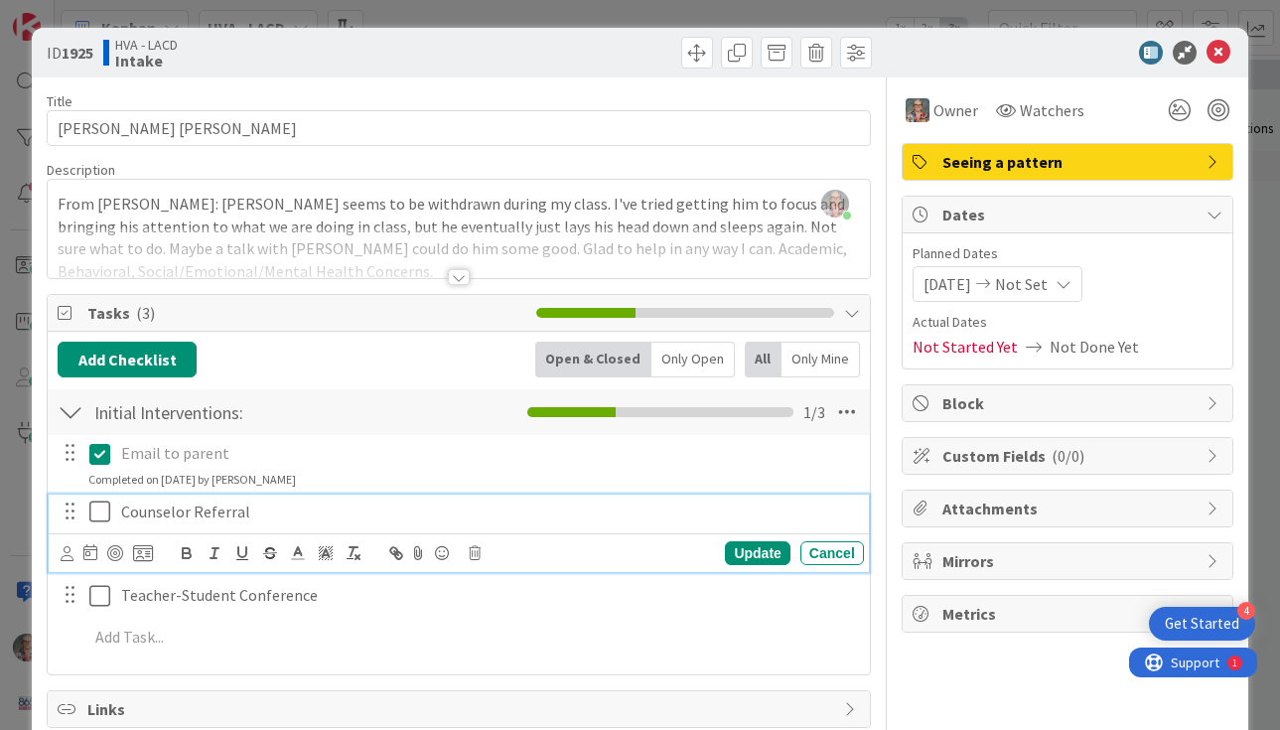
click at [1221, 53] on icon at bounding box center [1218, 53] width 24 height 24
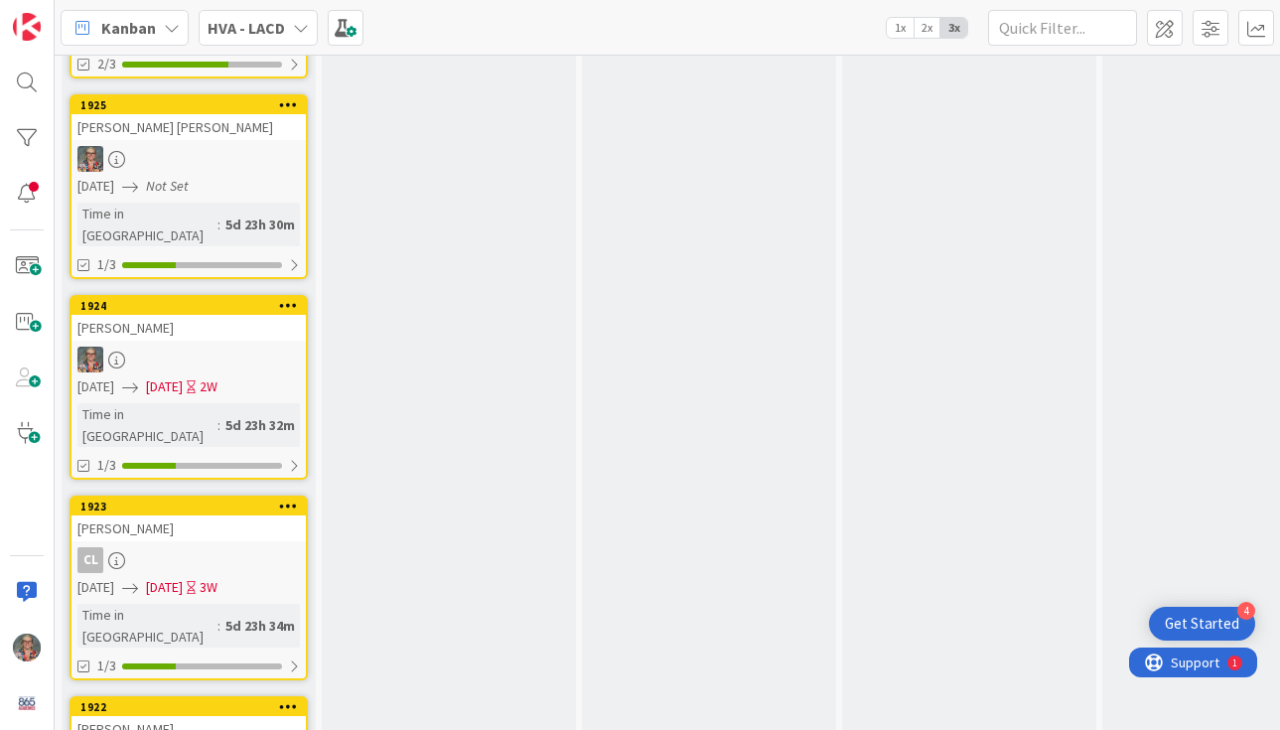
click at [183, 376] on span "[DATE]" at bounding box center [164, 386] width 37 height 21
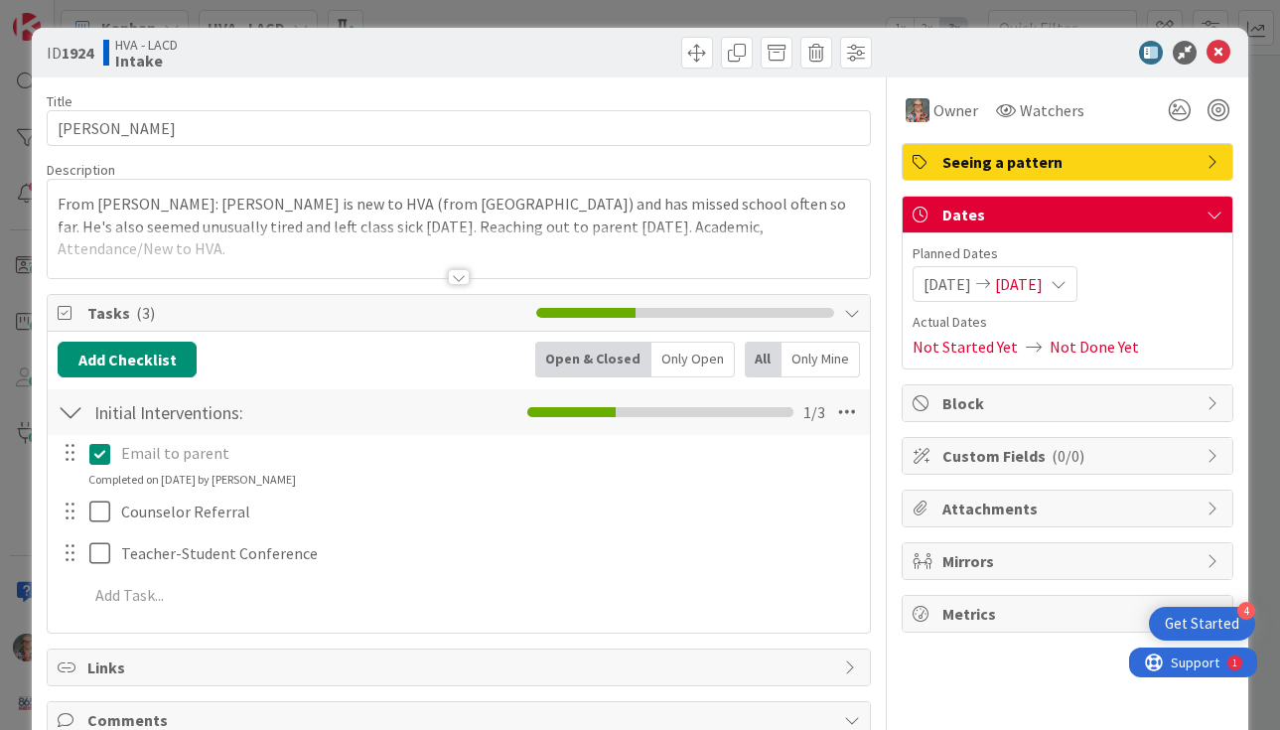
click at [1042, 292] on span "[DATE]" at bounding box center [1019, 284] width 48 height 24
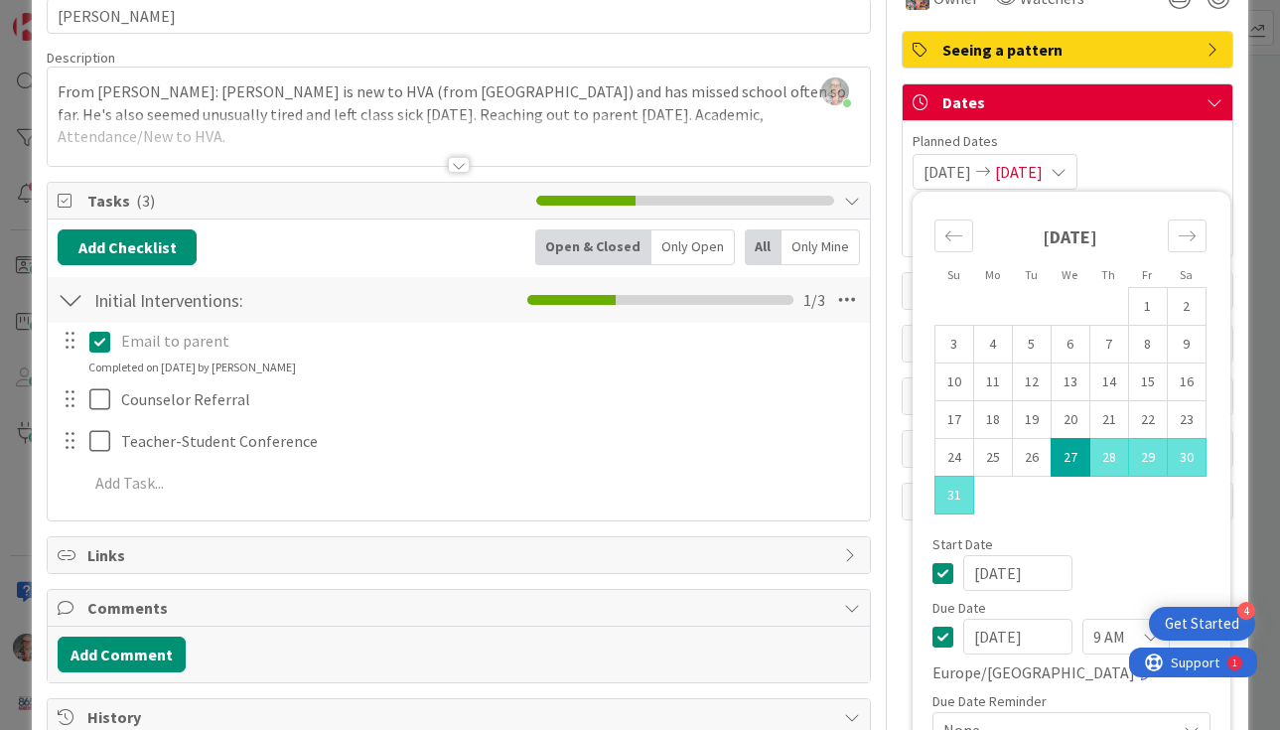
scroll to position [127, 0]
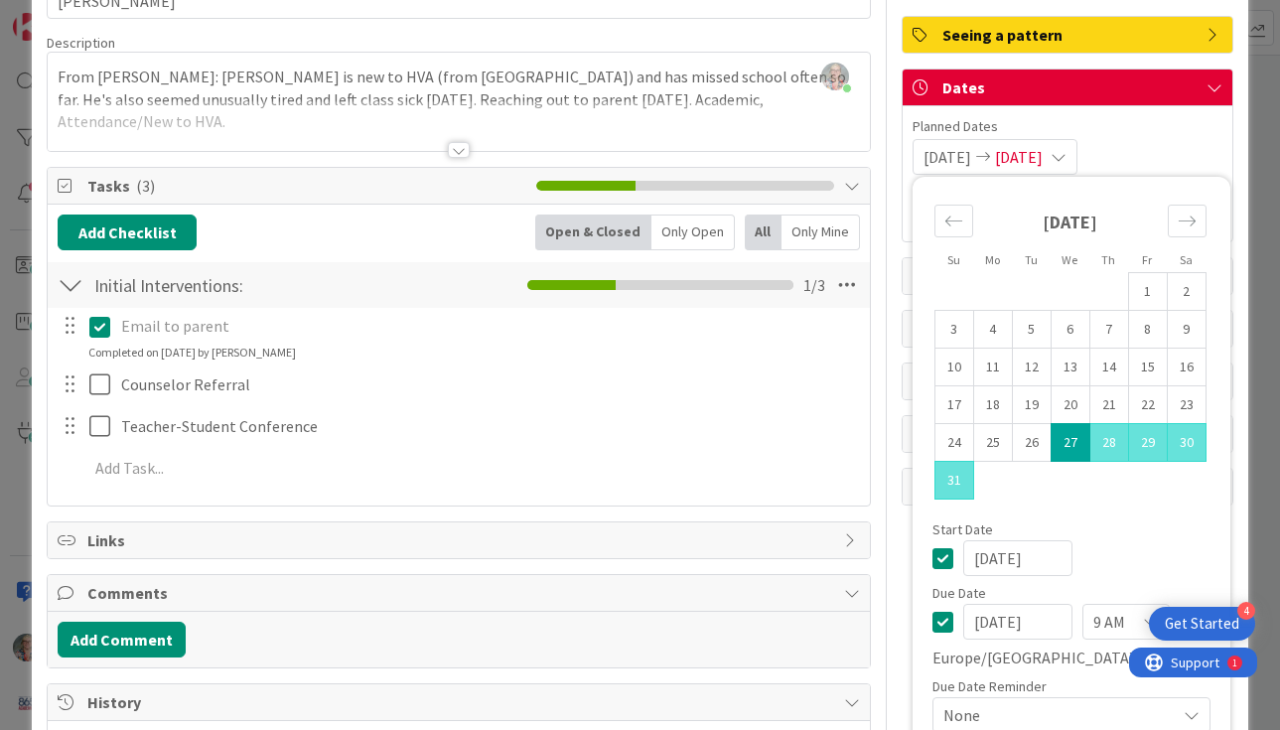
click at [943, 623] on icon at bounding box center [942, 621] width 21 height 24
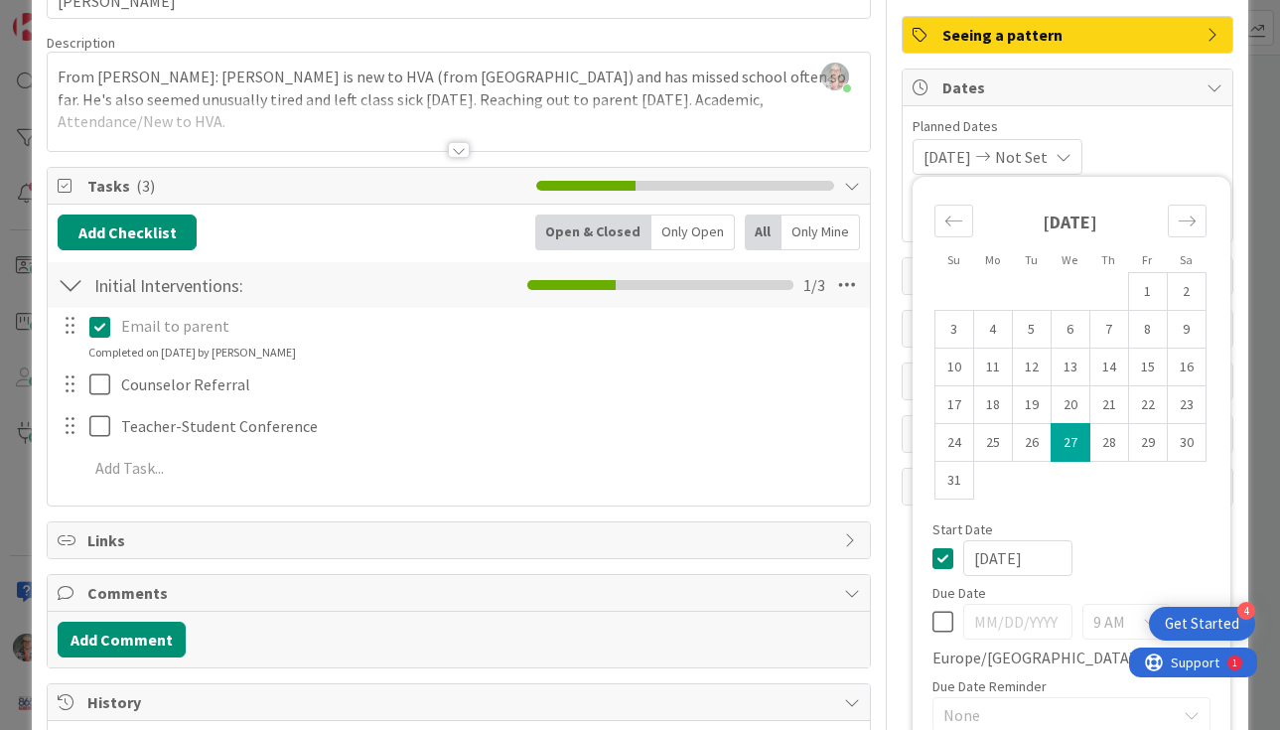
scroll to position [0, 0]
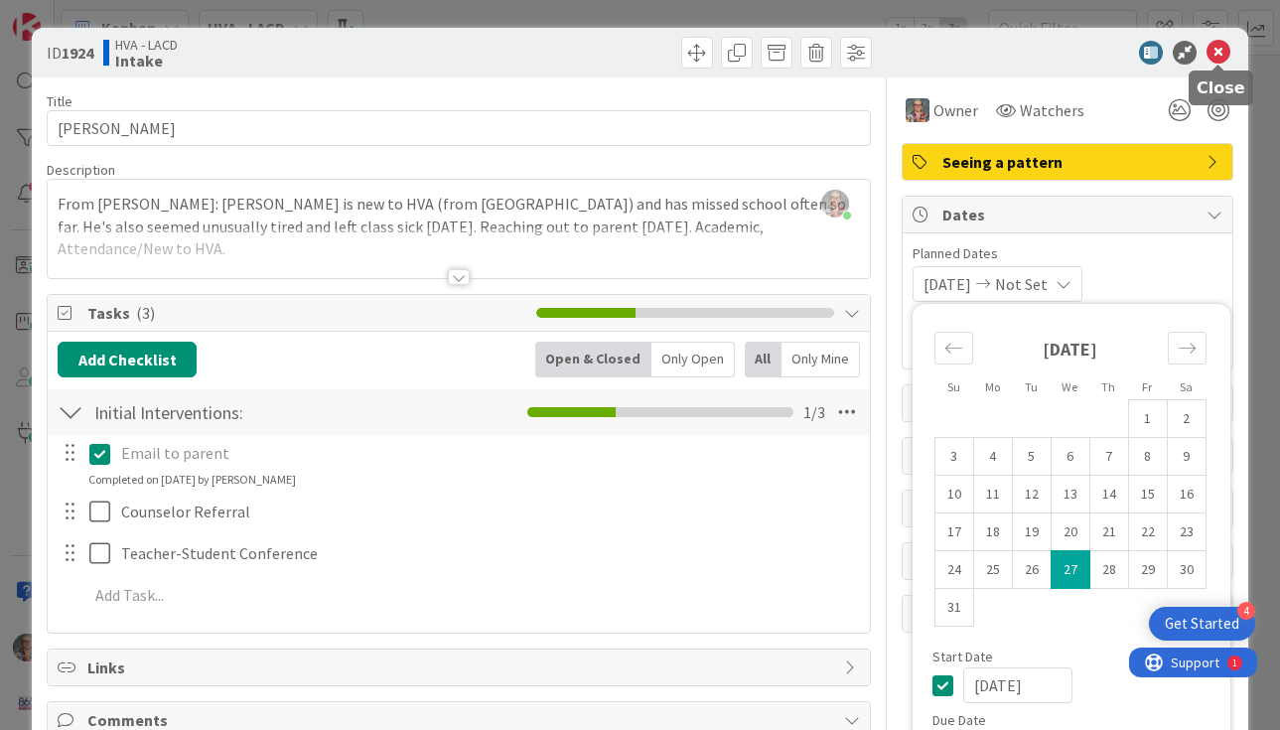
click at [1223, 54] on icon at bounding box center [1218, 53] width 24 height 24
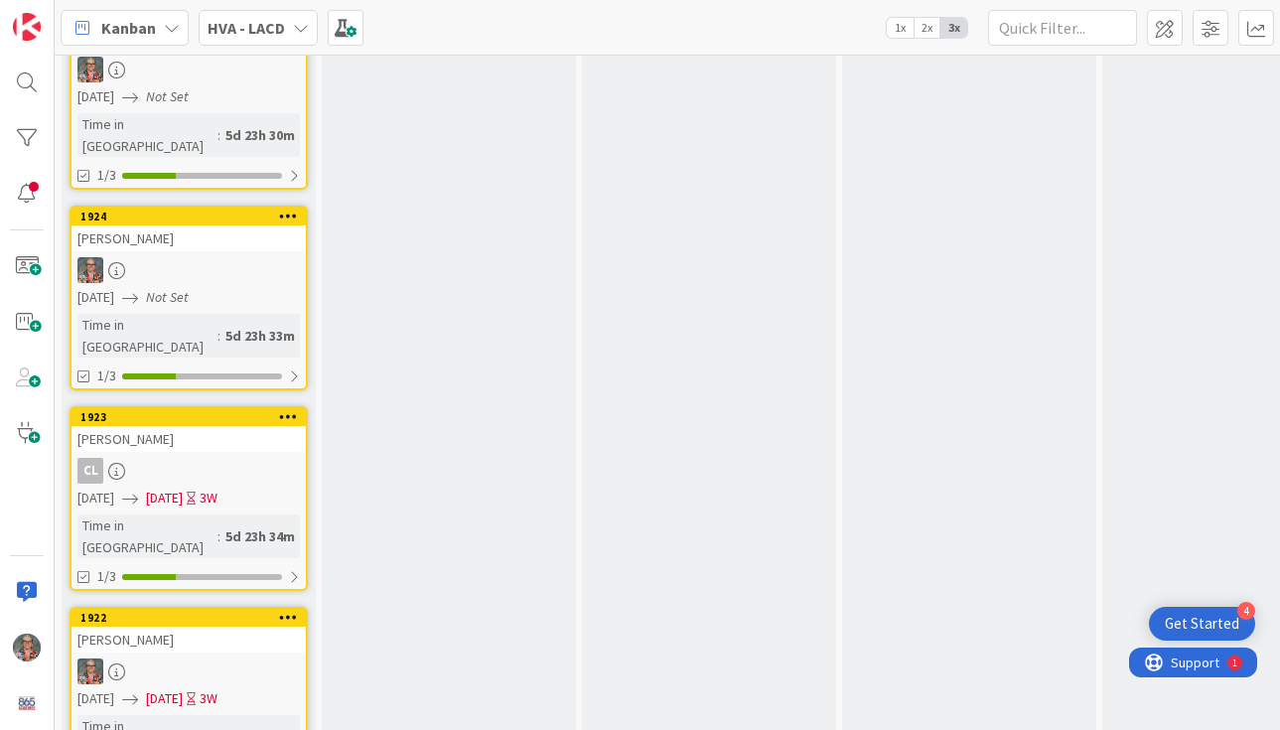
click at [260, 458] on div "CL" at bounding box center [188, 471] width 234 height 26
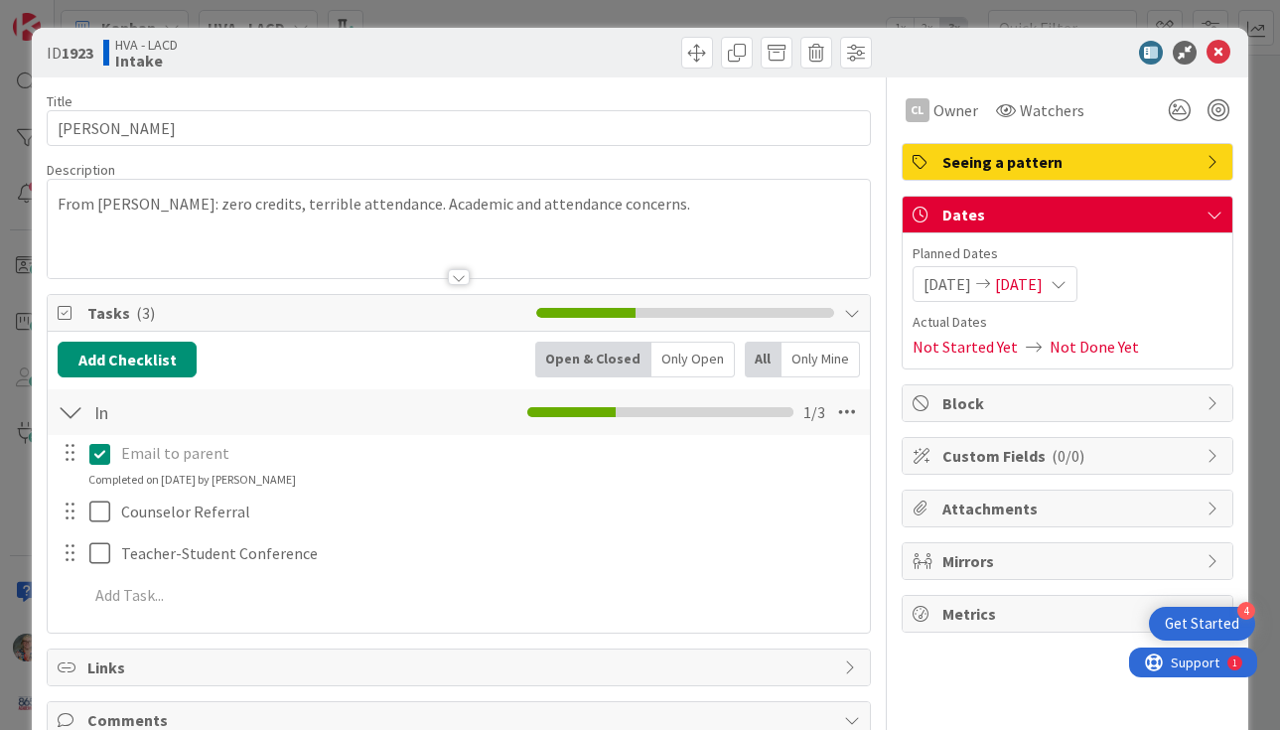
click at [1071, 268] on div "[DATE] [DATE]" at bounding box center [994, 284] width 165 height 36
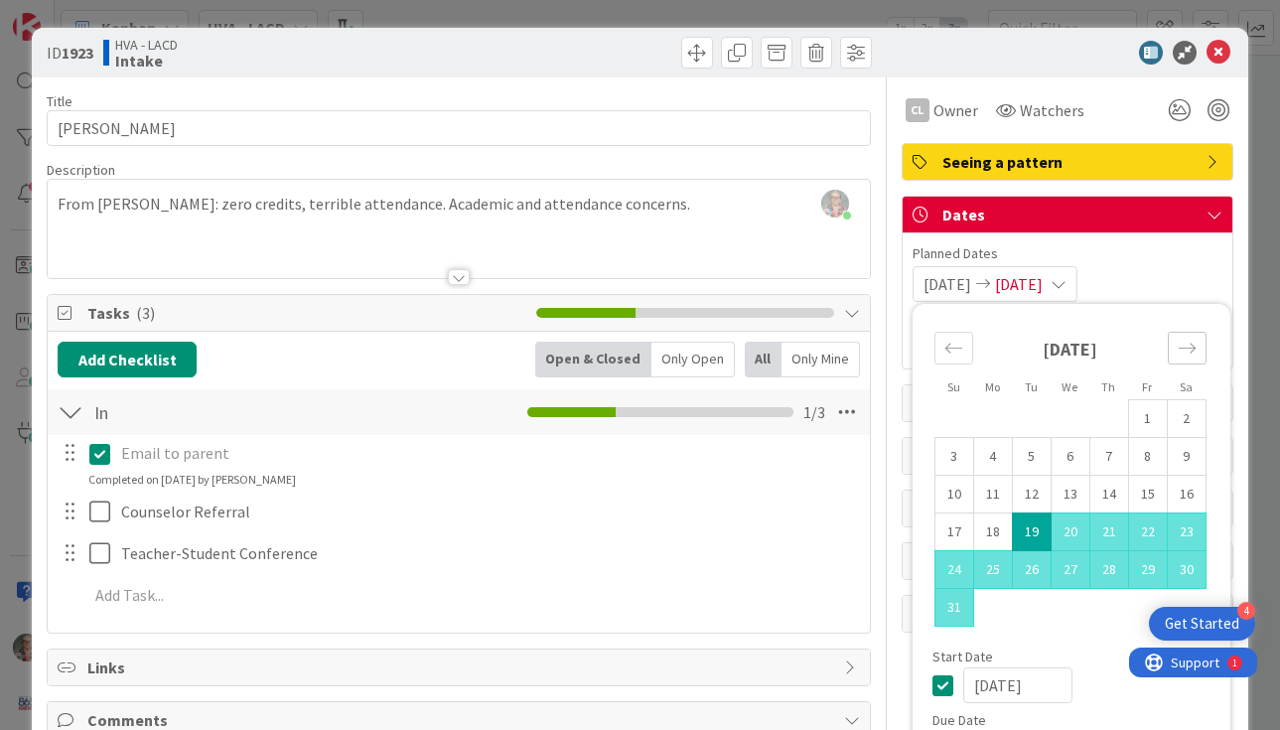
click at [1187, 339] on icon "Move forward to switch to the next month." at bounding box center [1186, 347] width 19 height 19
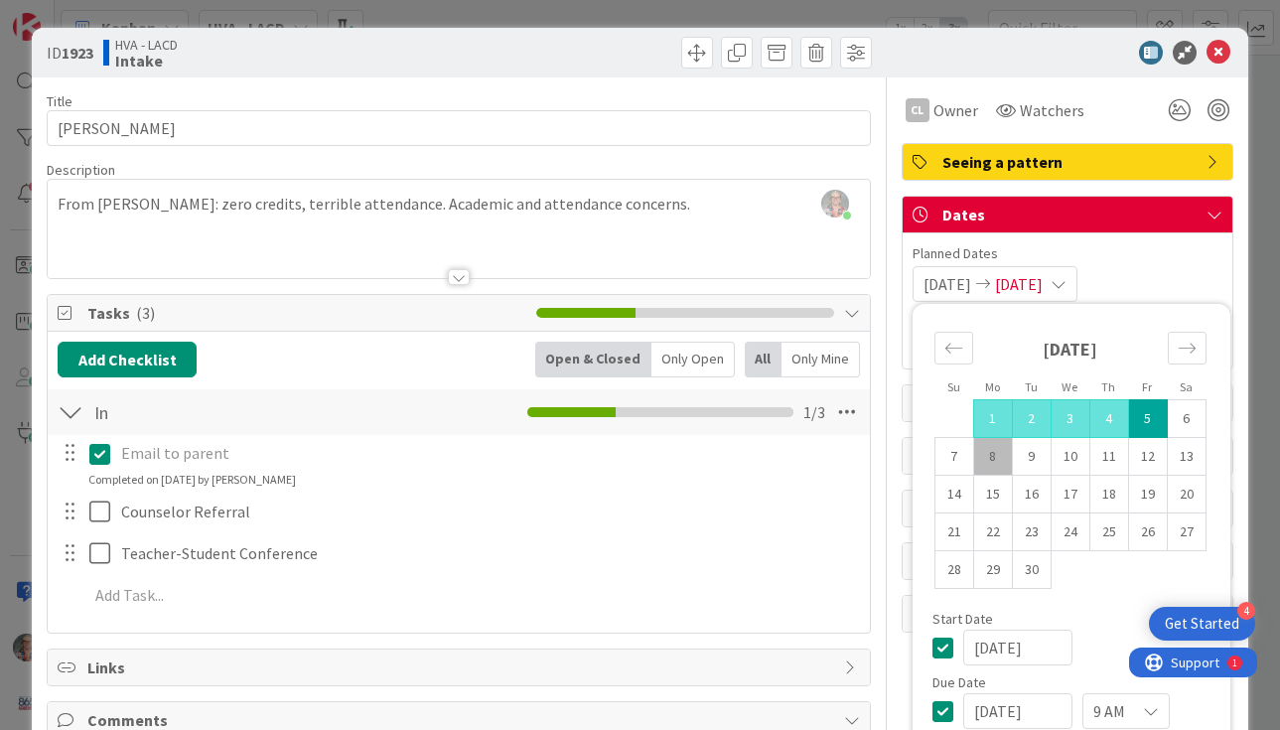
scroll to position [64, 0]
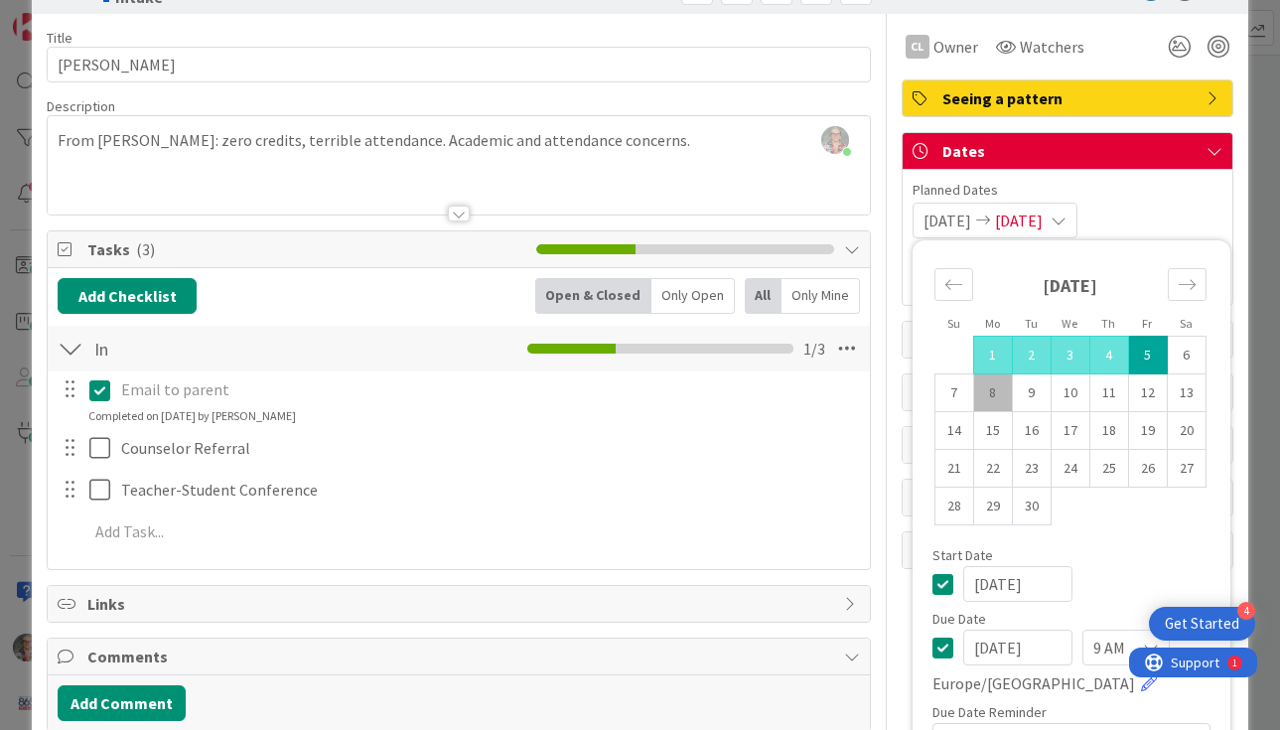
click at [935, 651] on icon at bounding box center [942, 647] width 21 height 24
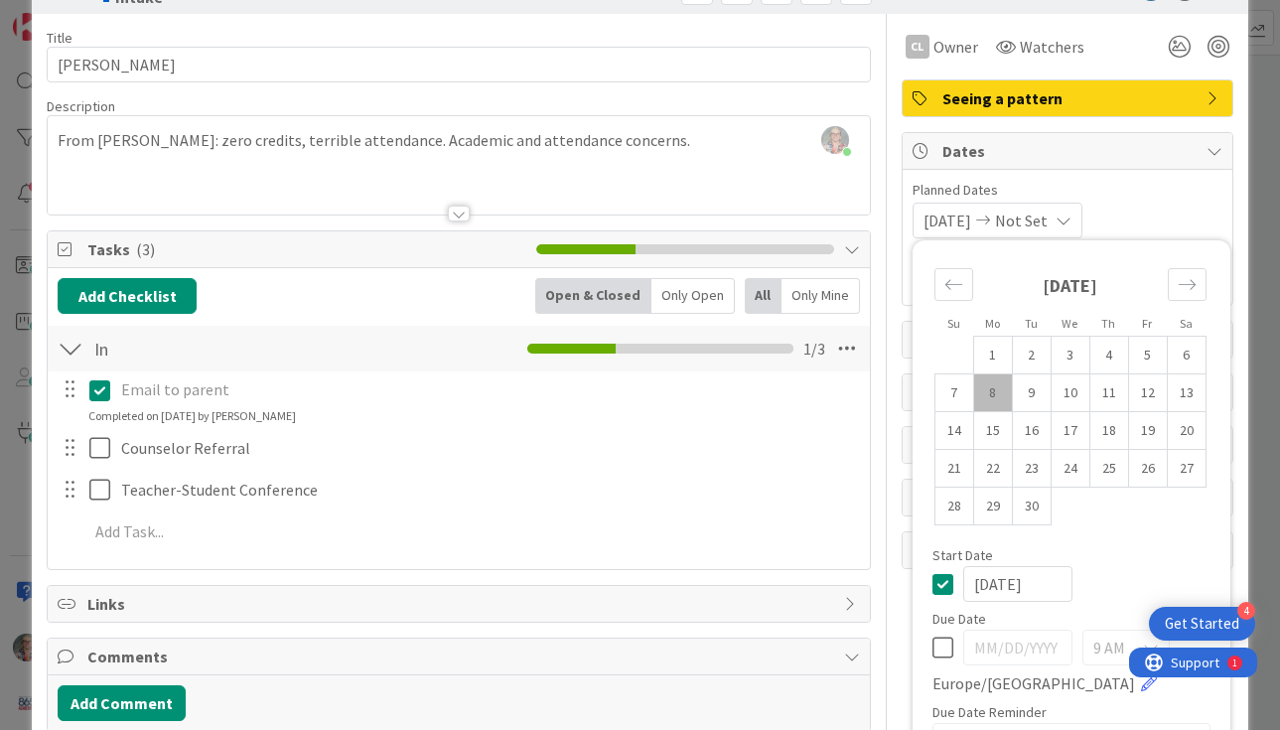
scroll to position [0, 0]
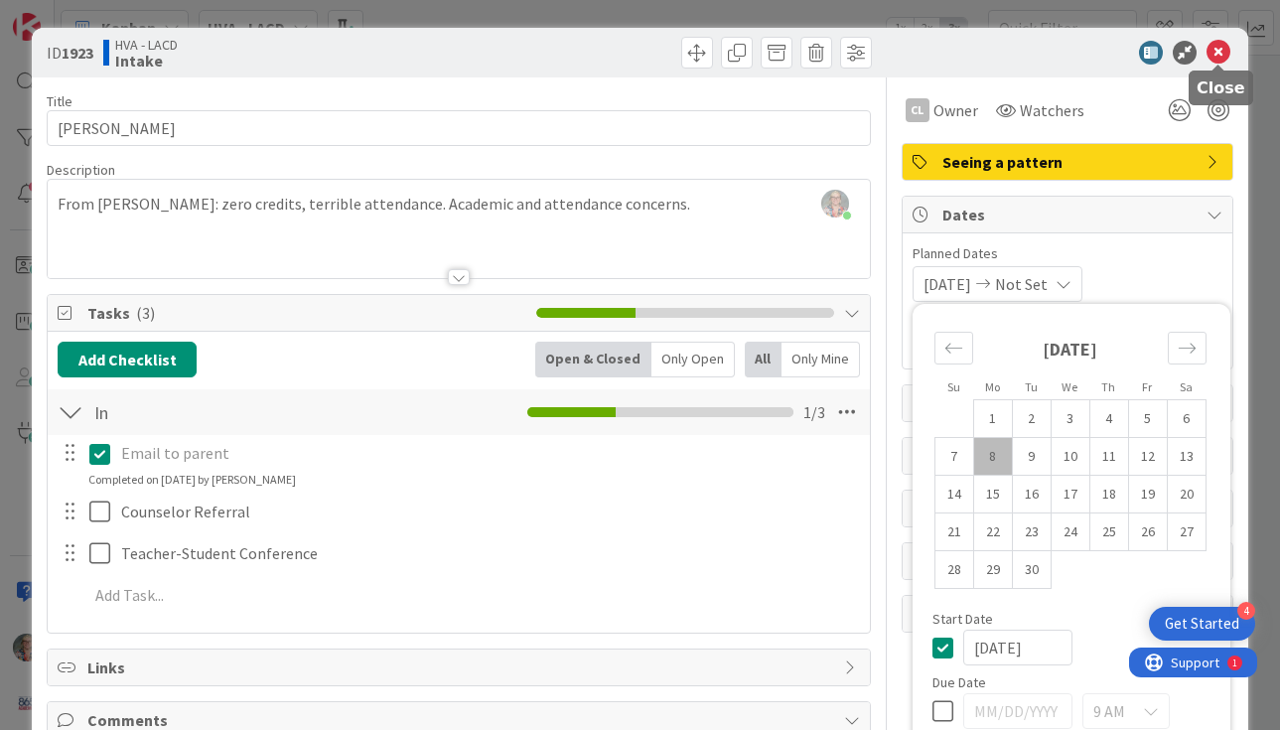
click at [1217, 50] on icon at bounding box center [1218, 53] width 24 height 24
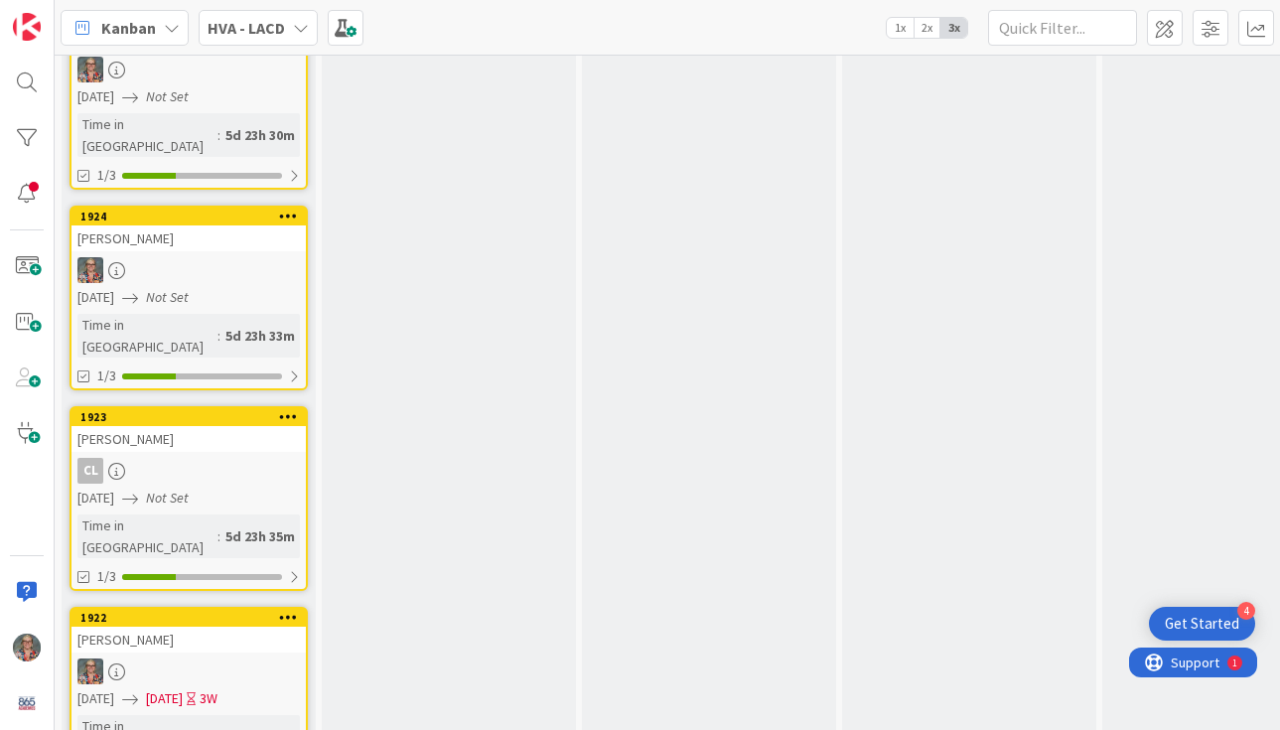
click at [199, 621] on link "1922 [PERSON_NAME] [DATE] [DATE] 3W Time in [GEOGRAPHIC_DATA] : 5d 23h 36m 3/3" at bounding box center [188, 699] width 238 height 185
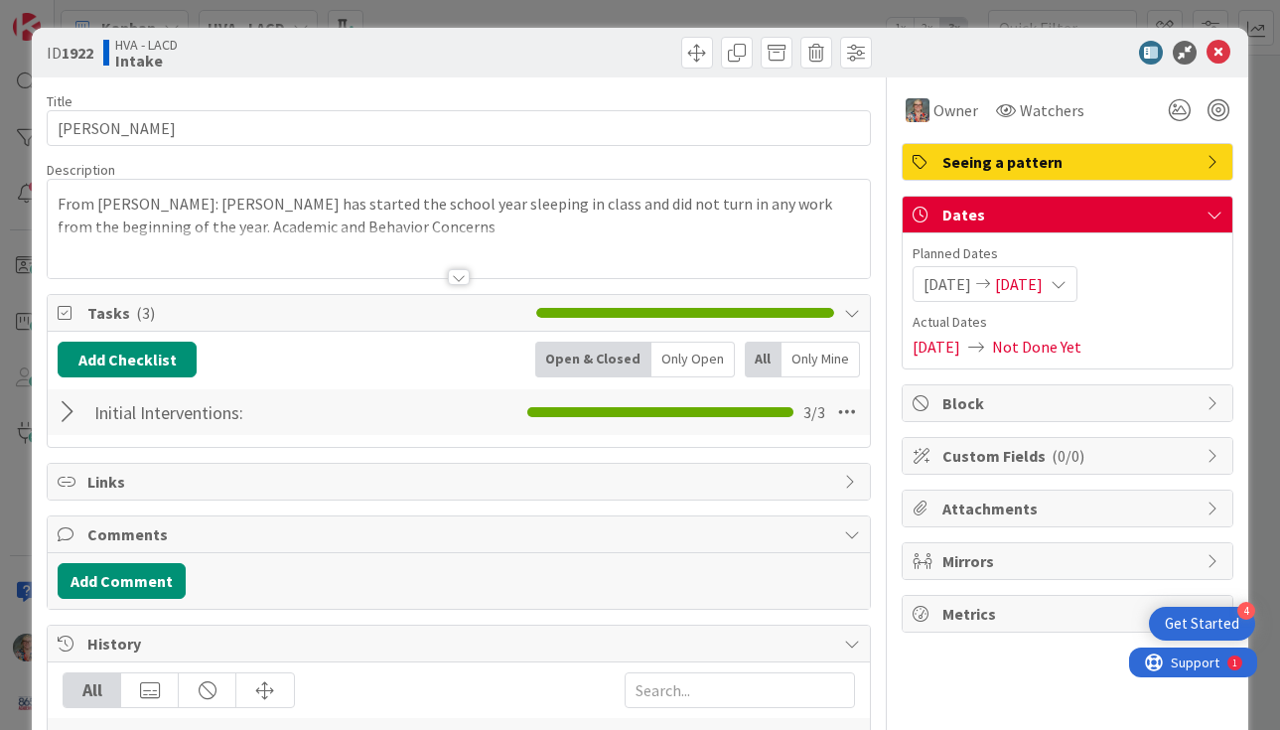
click at [1042, 286] on span "[DATE]" at bounding box center [1019, 284] width 48 height 24
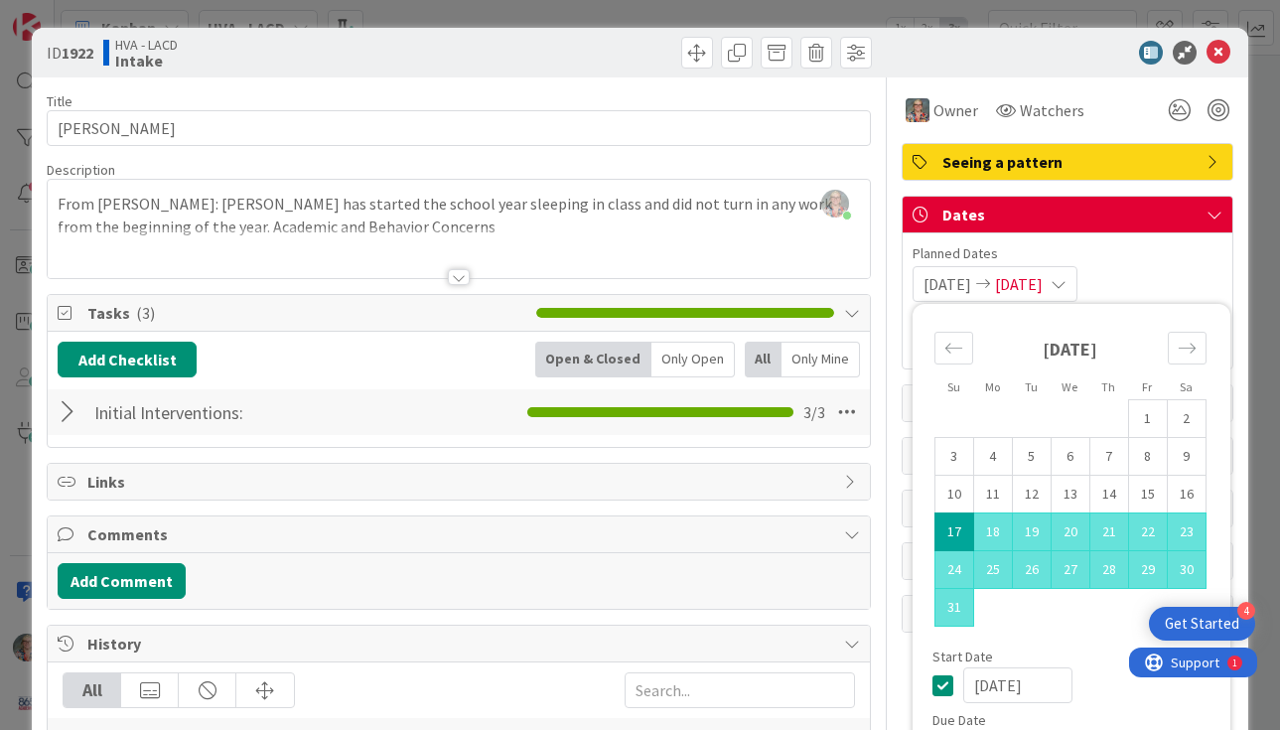
scroll to position [275, 0]
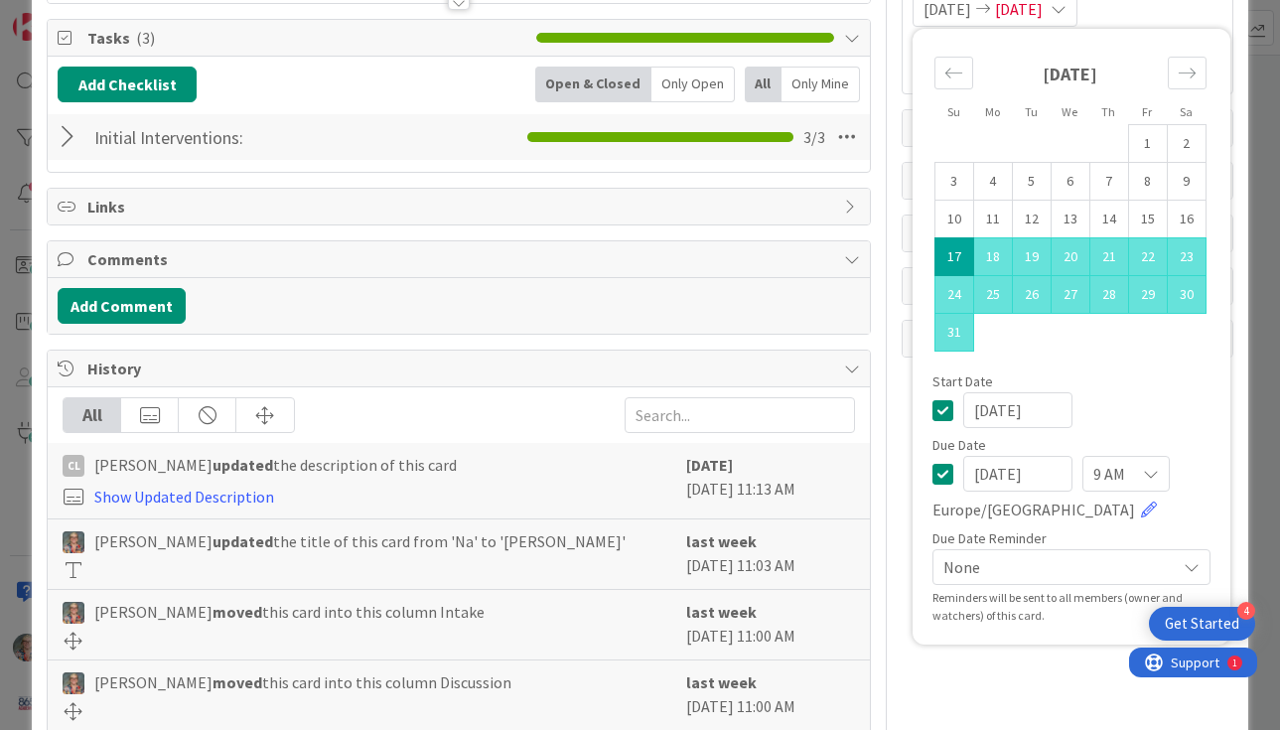
click at [950, 479] on icon at bounding box center [942, 474] width 21 height 24
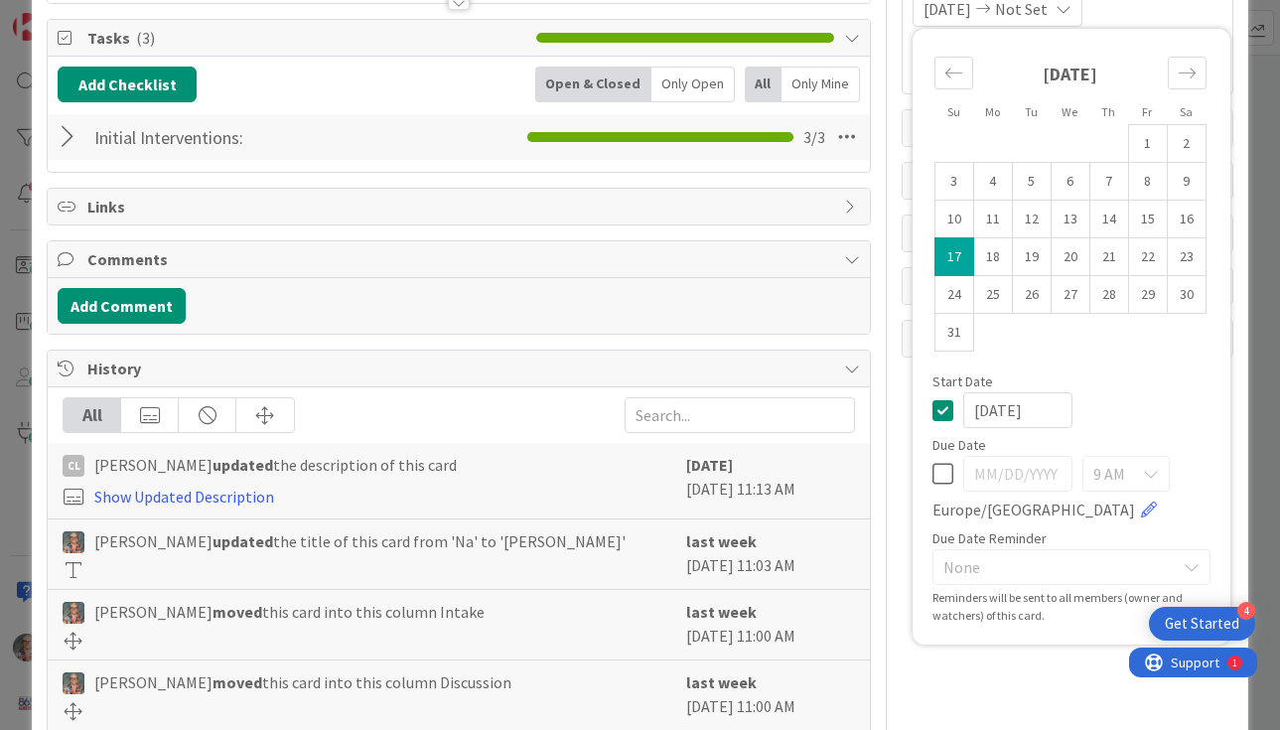
scroll to position [0, 0]
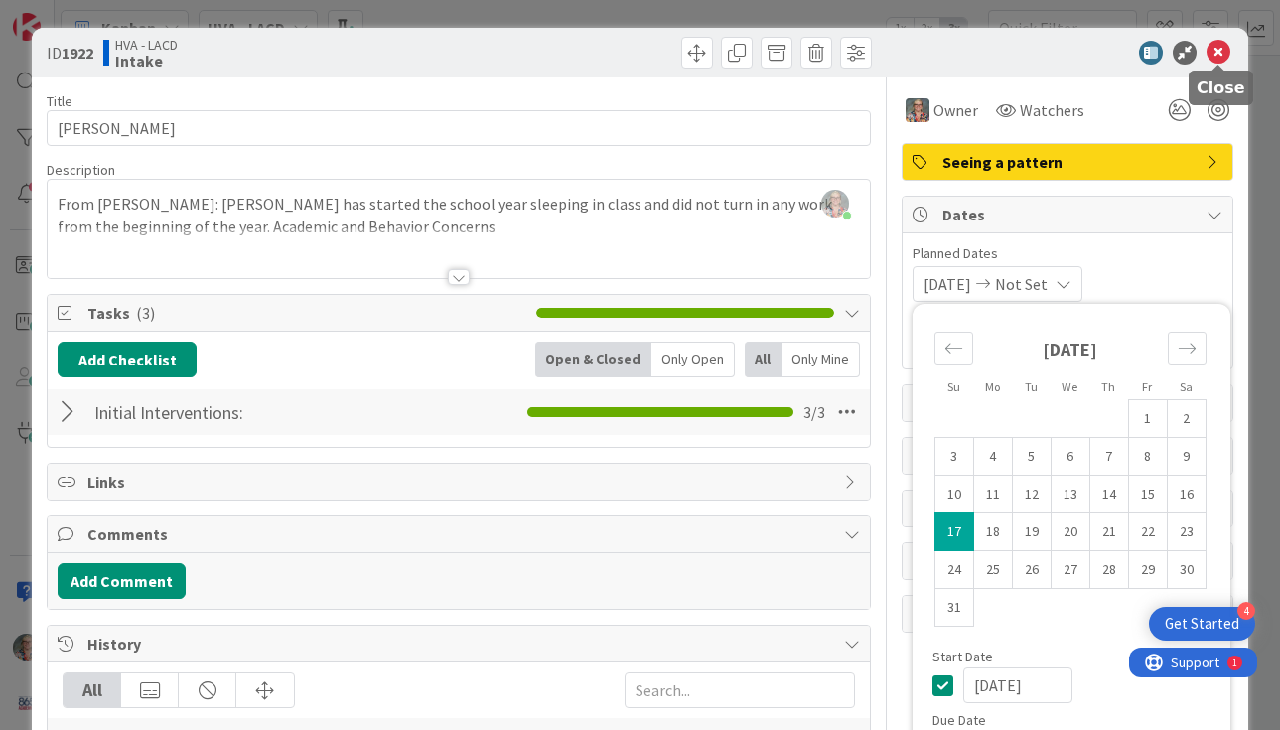
click at [1210, 53] on icon at bounding box center [1218, 53] width 24 height 24
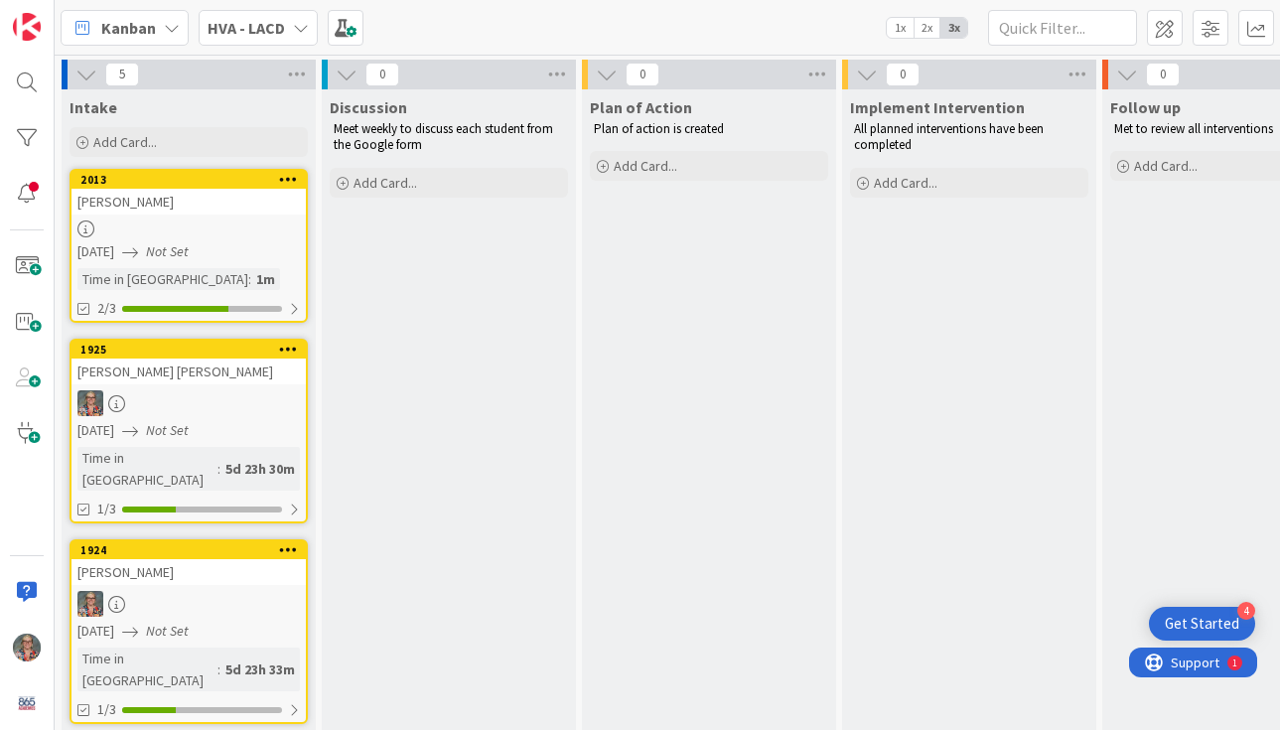
click at [175, 211] on div "[PERSON_NAME]" at bounding box center [188, 202] width 234 height 26
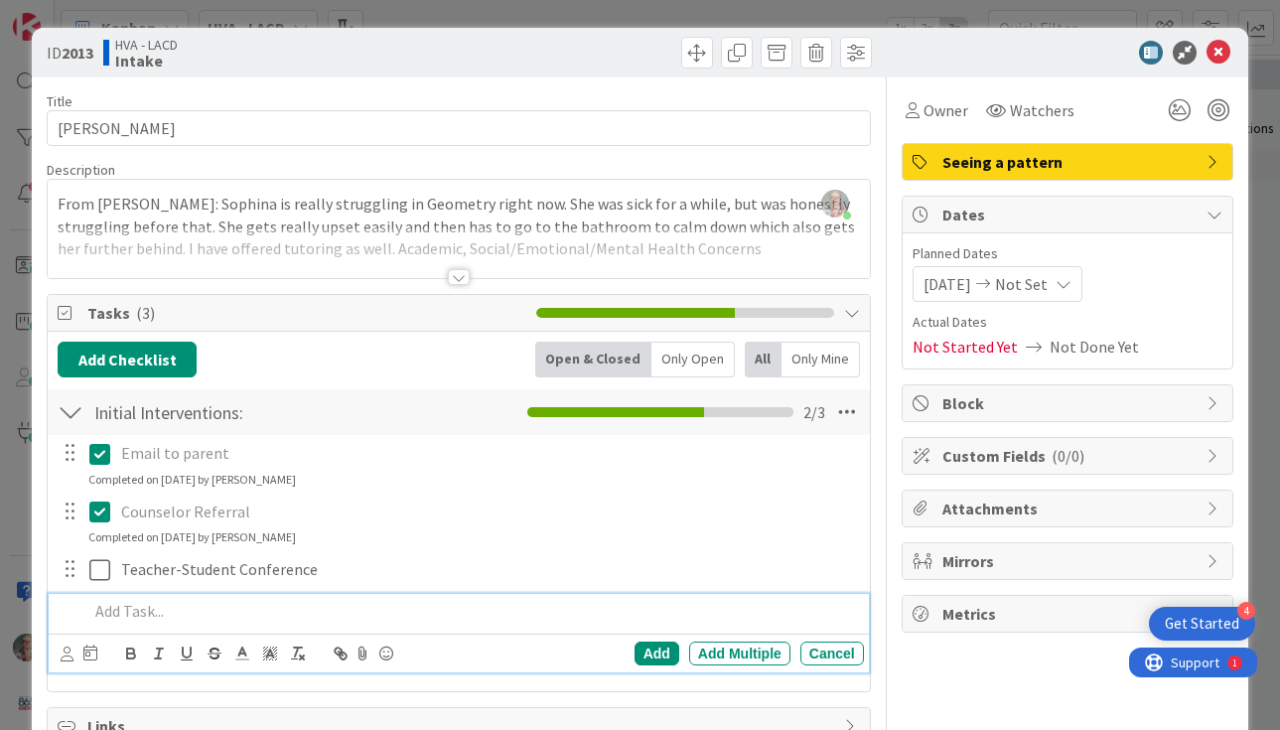
click at [458, 277] on div at bounding box center [459, 277] width 22 height 16
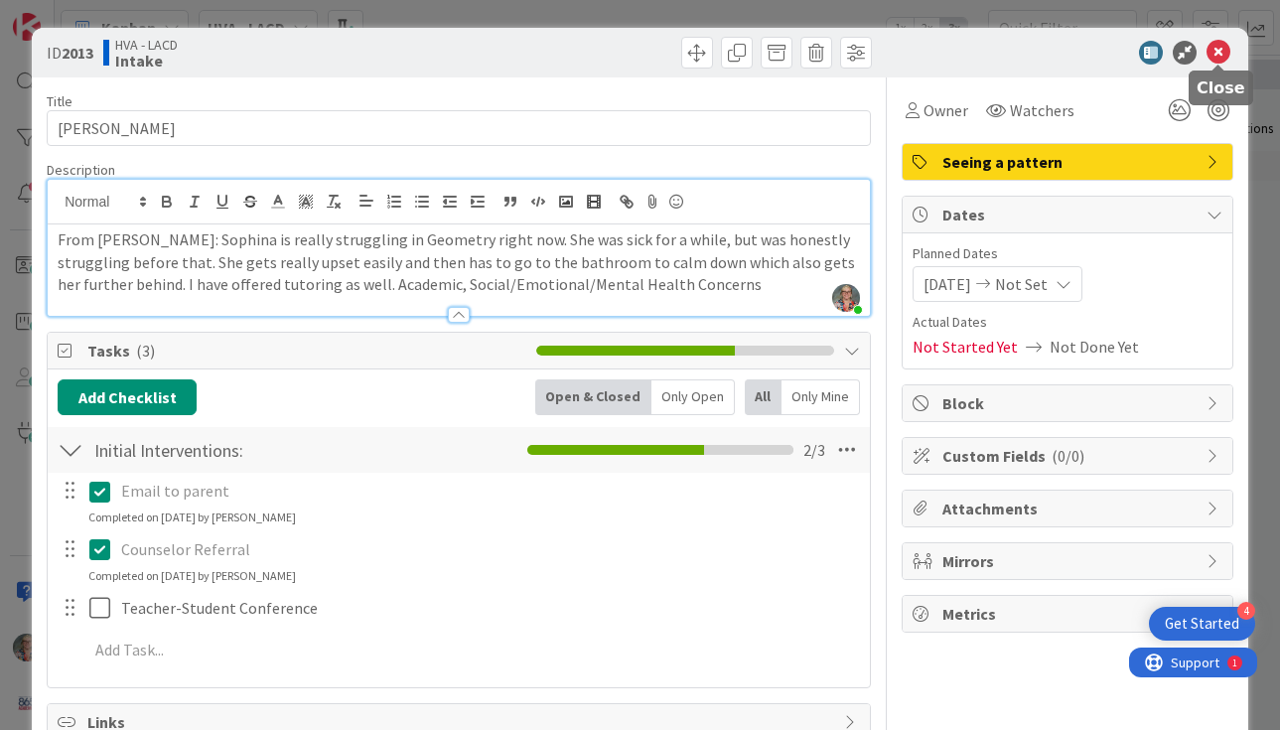
click at [1222, 53] on icon at bounding box center [1218, 53] width 24 height 24
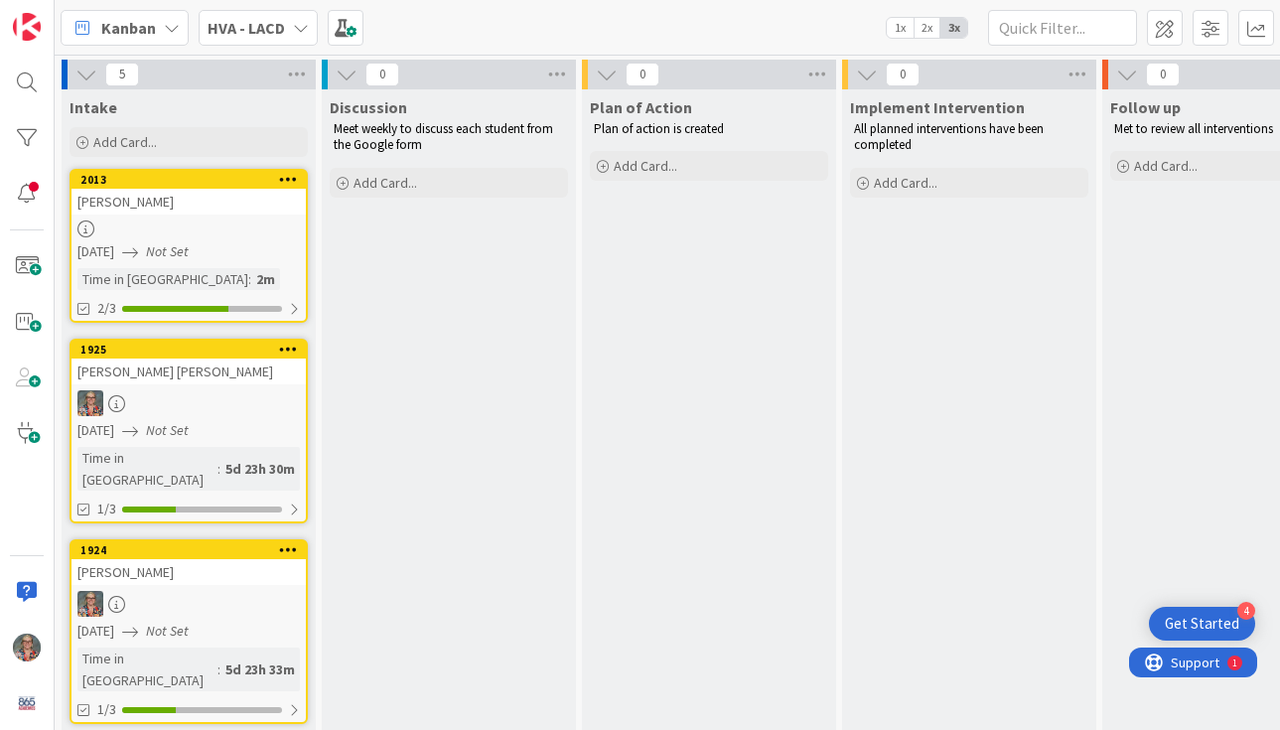
click at [400, 121] on span "Meet weekly to discuss each student from the Google form" at bounding box center [445, 136] width 222 height 33
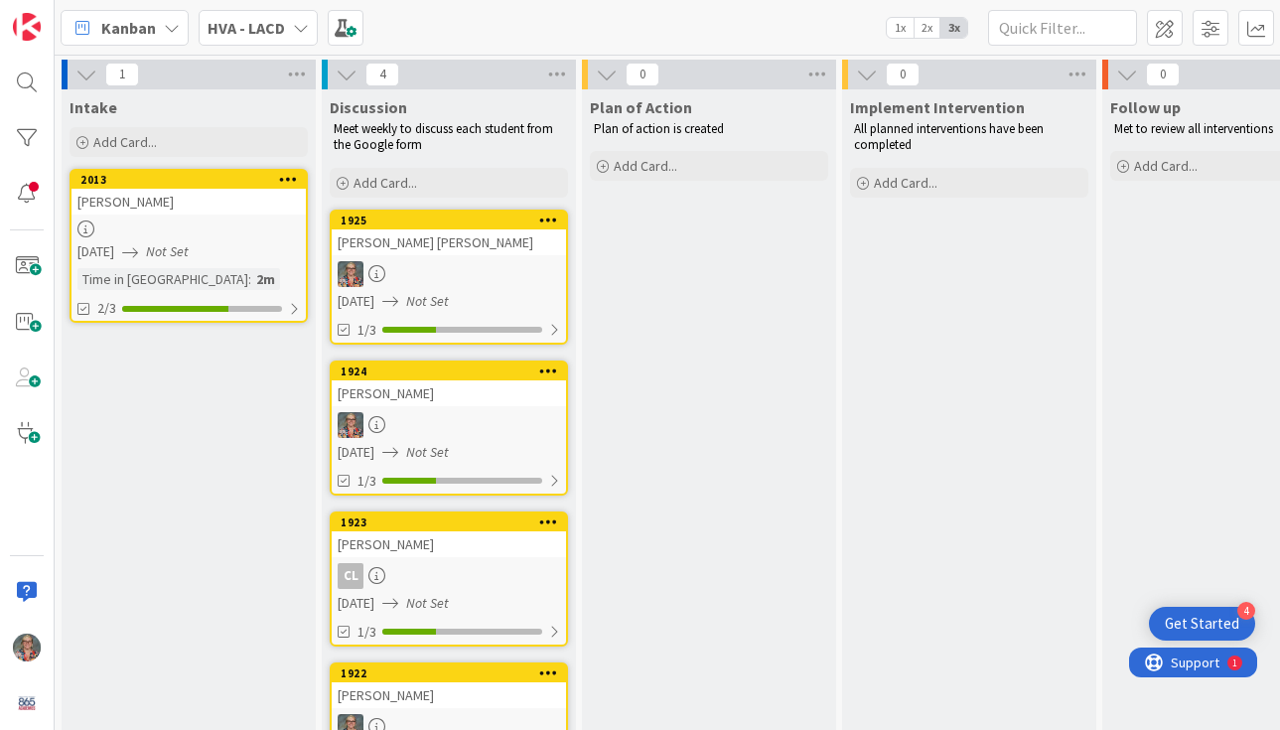
click at [301, 25] on icon at bounding box center [301, 28] width 16 height 16
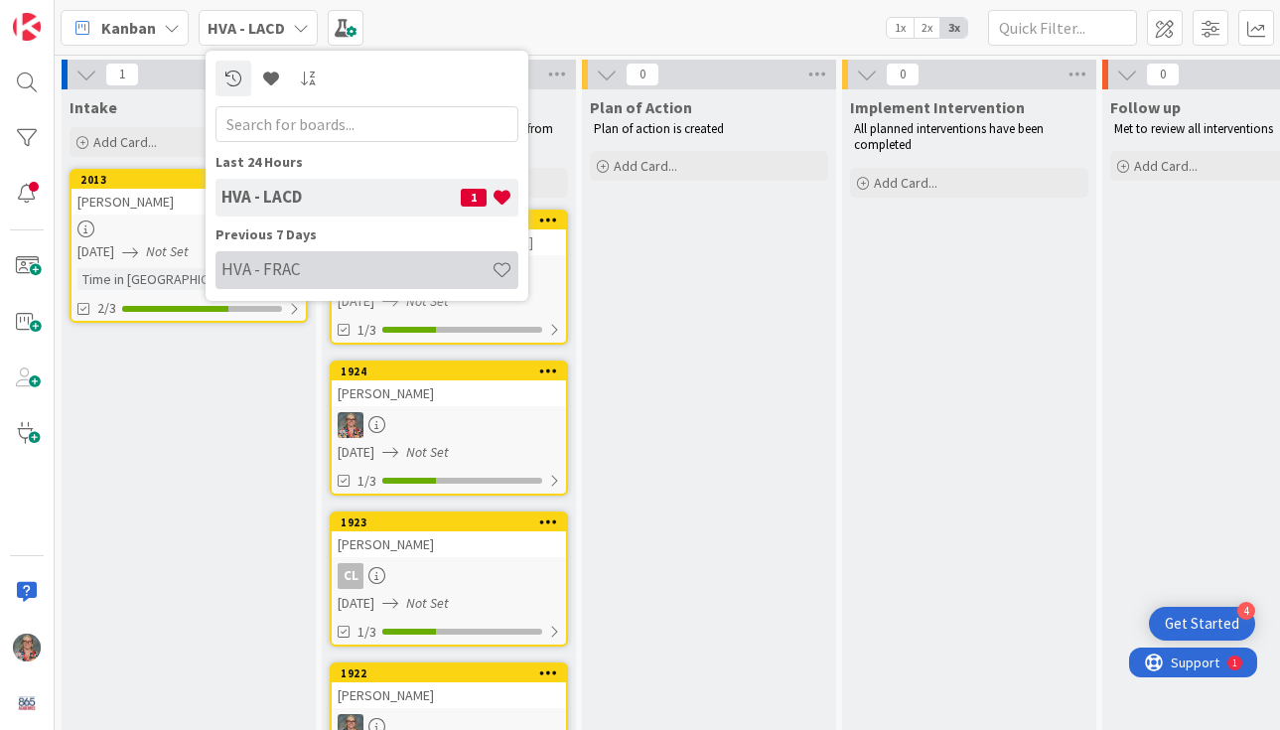
click at [287, 269] on h4 "HVA - FRAC" at bounding box center [356, 269] width 270 height 20
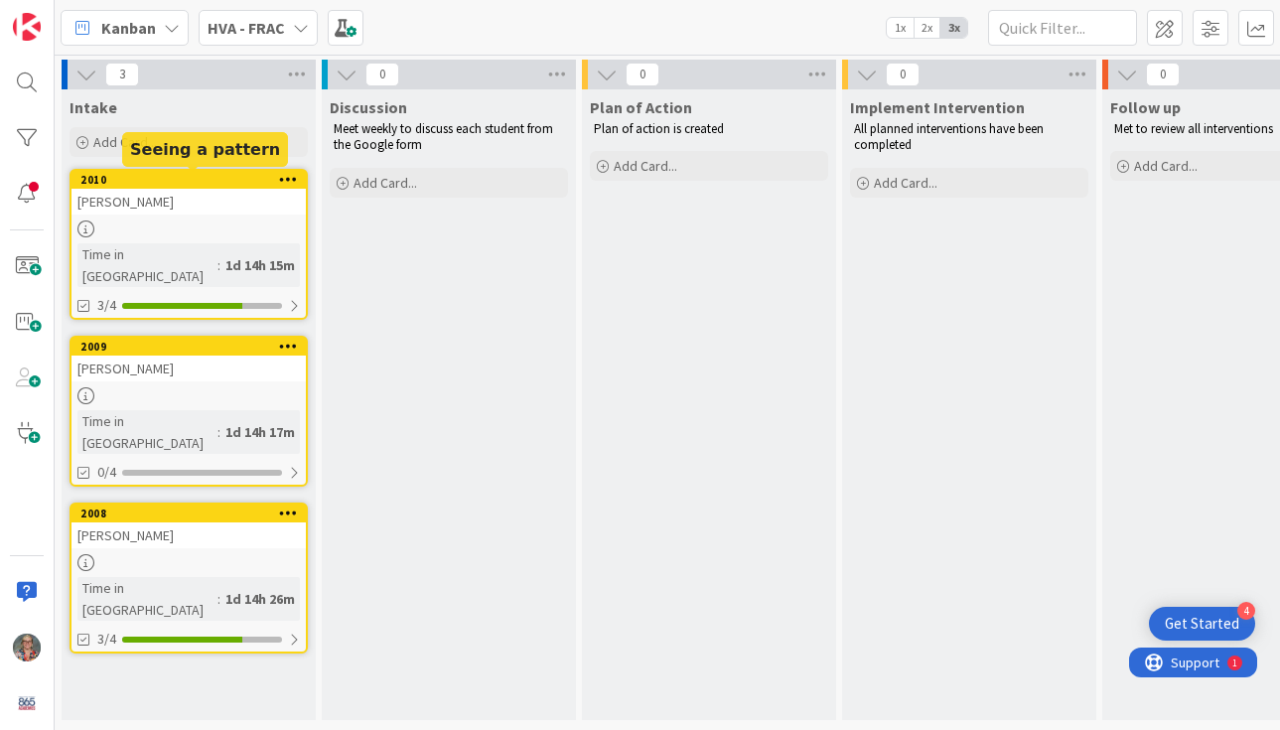
click at [180, 187] on div "2010" at bounding box center [188, 180] width 234 height 18
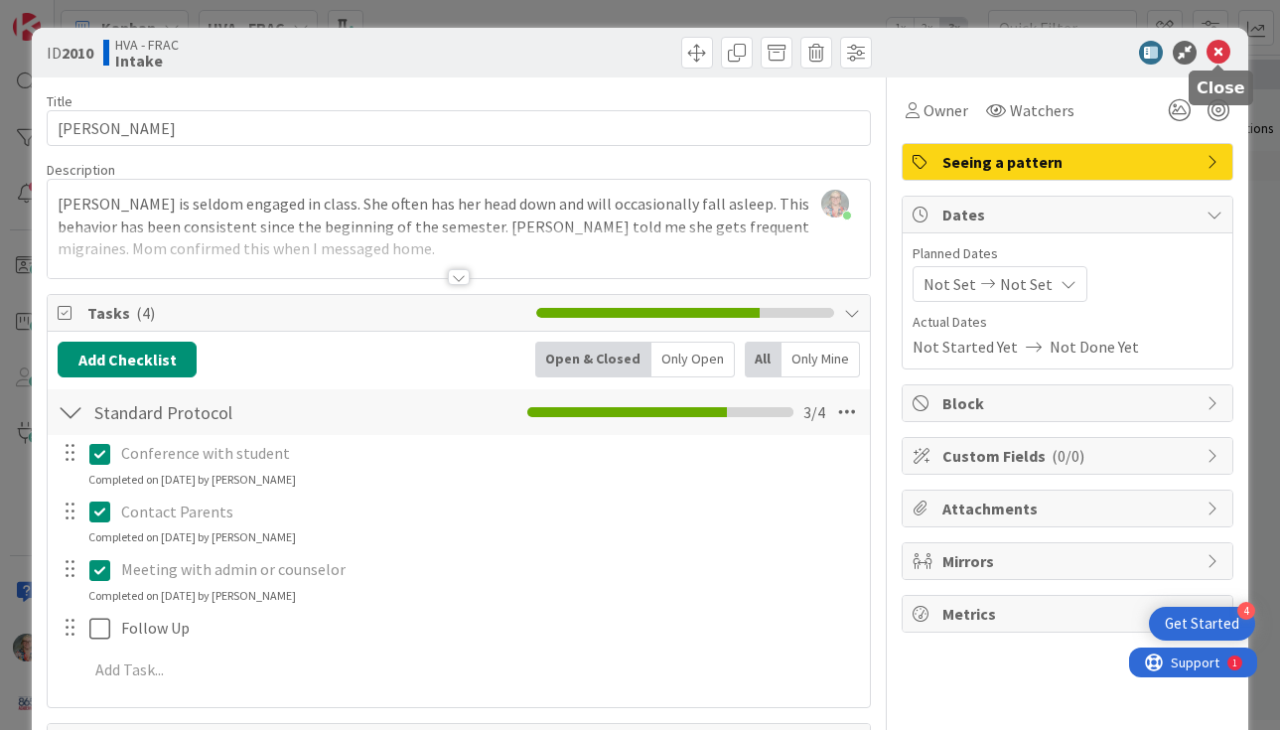
click at [1213, 56] on icon at bounding box center [1218, 53] width 24 height 24
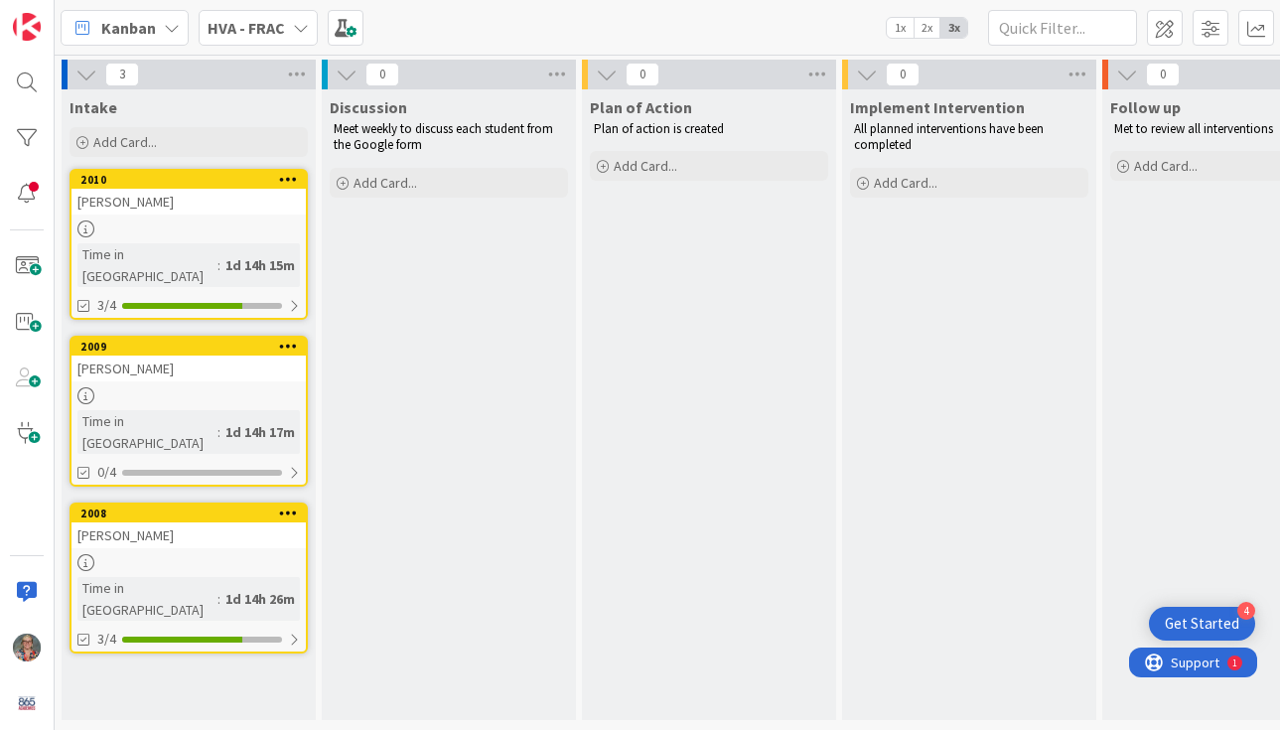
click at [297, 27] on icon at bounding box center [301, 28] width 16 height 16
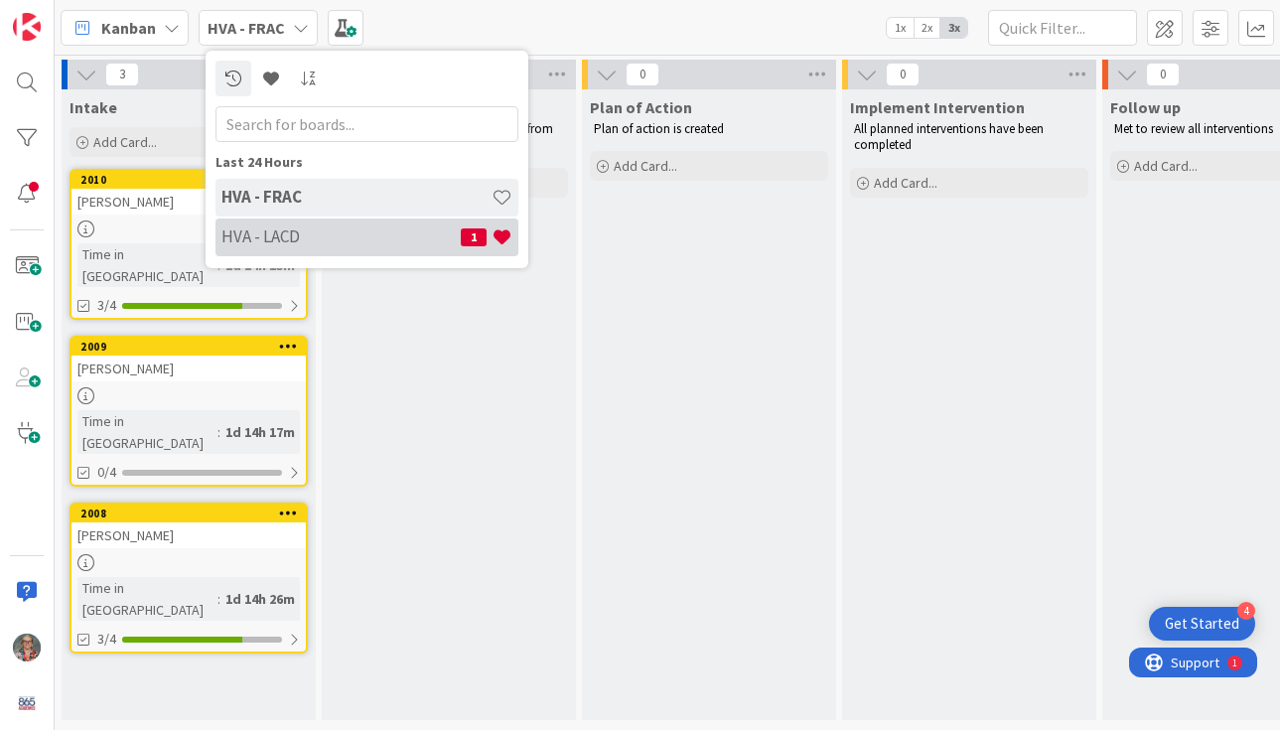
click at [277, 243] on h4 "HVA - LACD" at bounding box center [340, 236] width 239 height 20
